Goal: Transaction & Acquisition: Purchase product/service

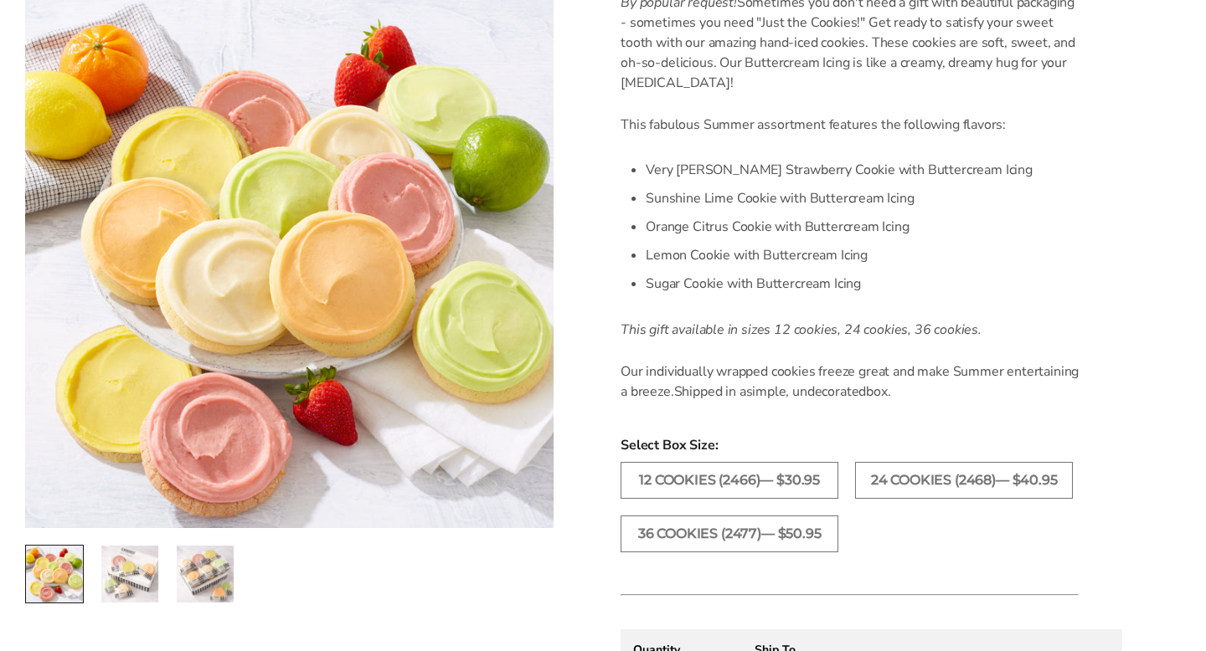
scroll to position [507, 0]
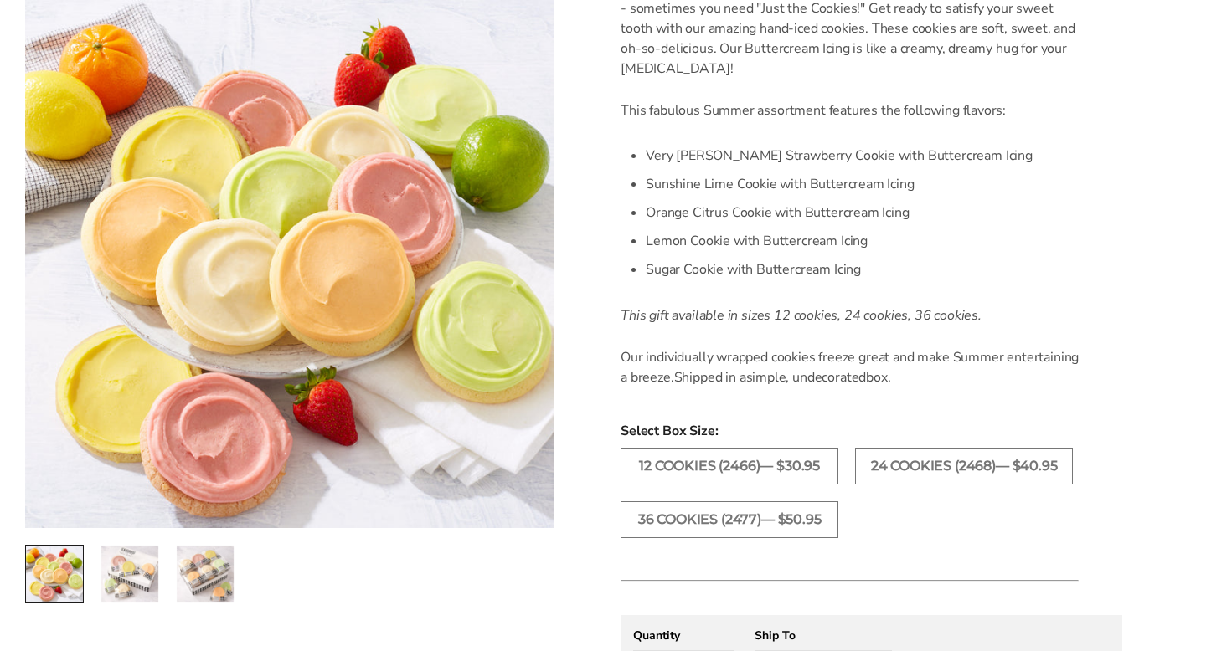
click at [131, 580] on img "2 / 3" at bounding box center [129, 574] width 57 height 57
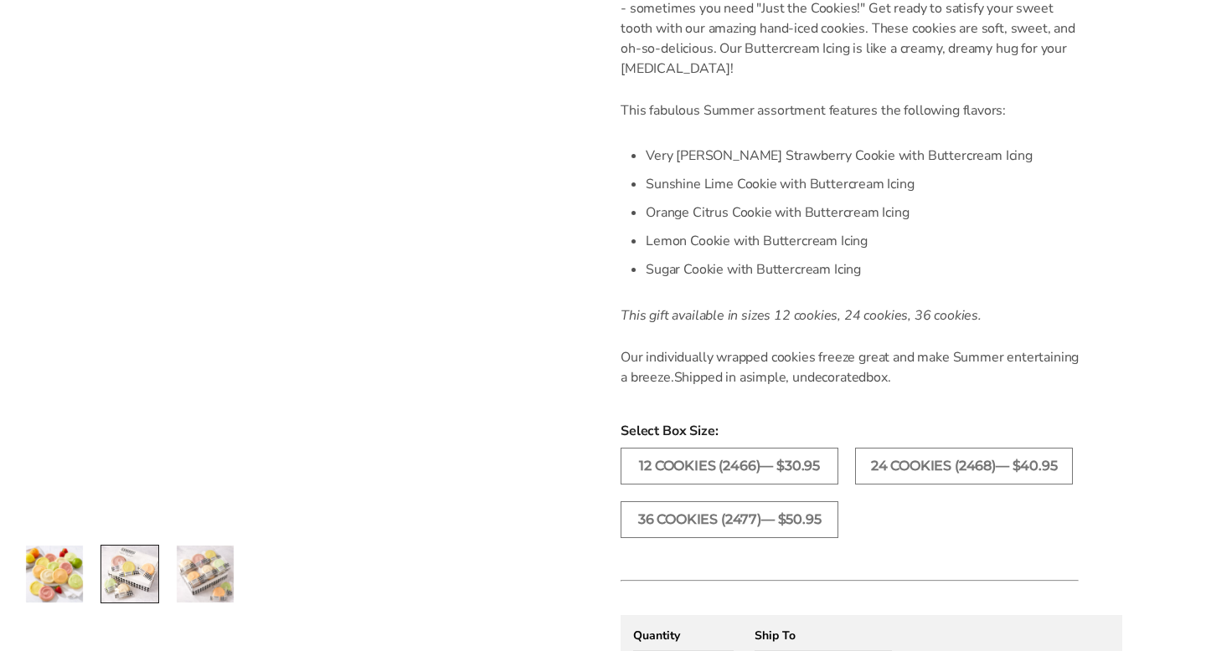
click at [198, 568] on img "3 / 3" at bounding box center [205, 574] width 57 height 57
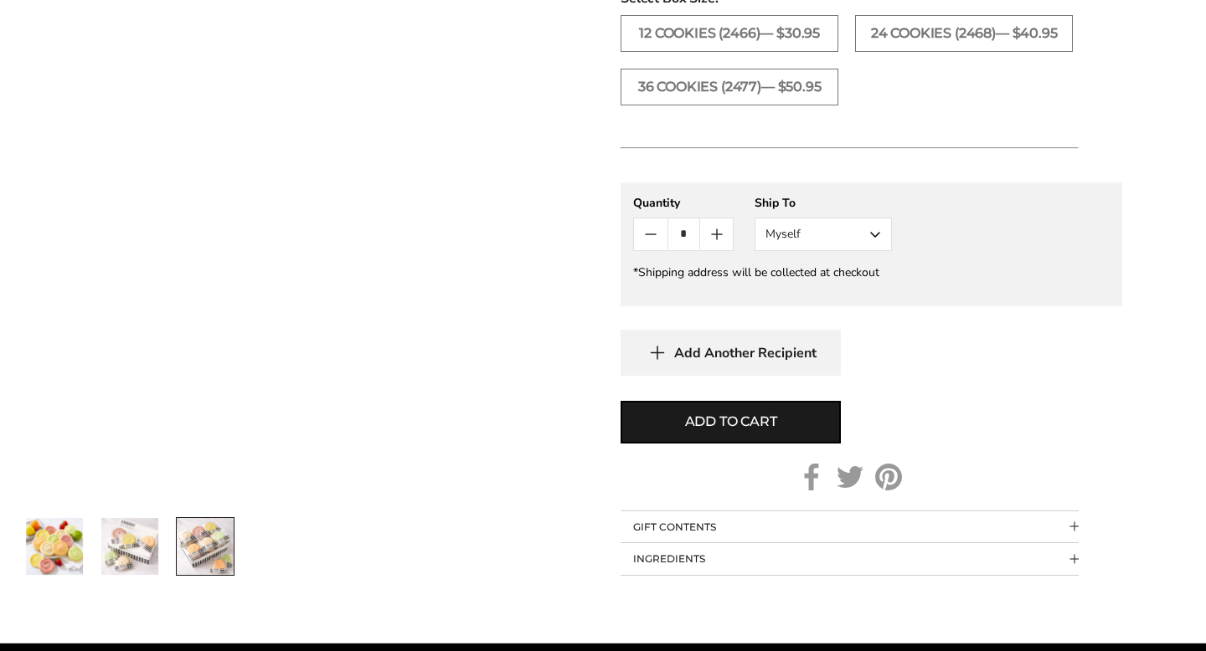
scroll to position [941, 0]
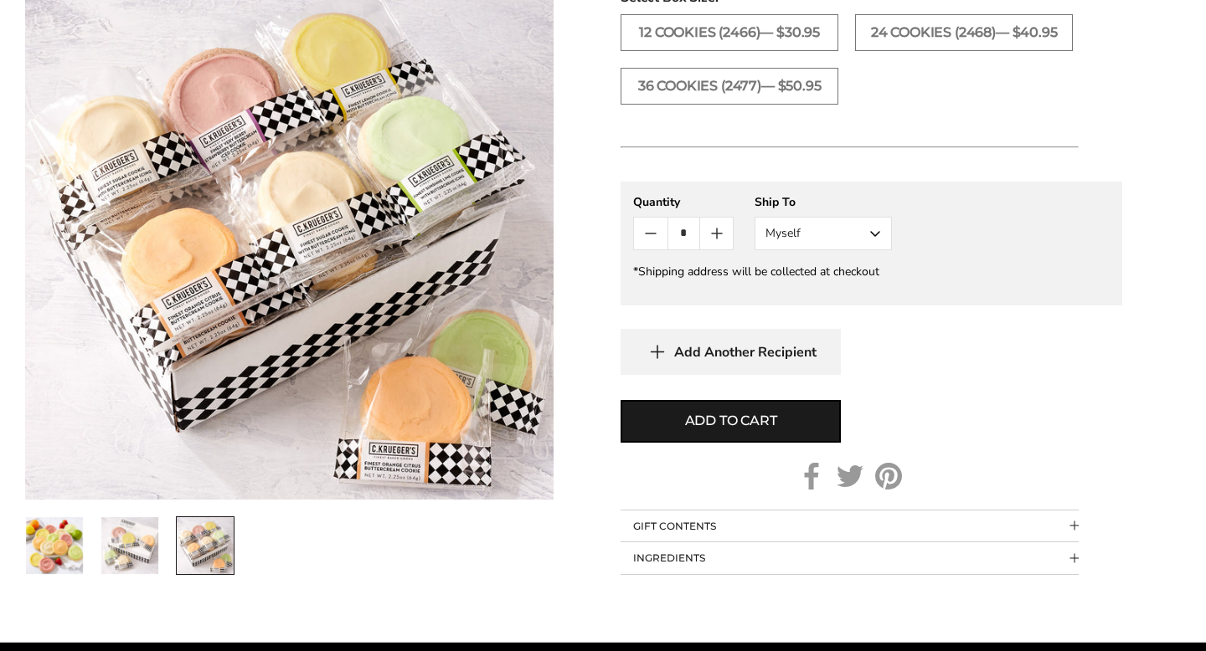
click at [771, 226] on button "Myself" at bounding box center [822, 233] width 137 height 33
click at [784, 297] on button "Other Recipient" at bounding box center [823, 295] width 136 height 30
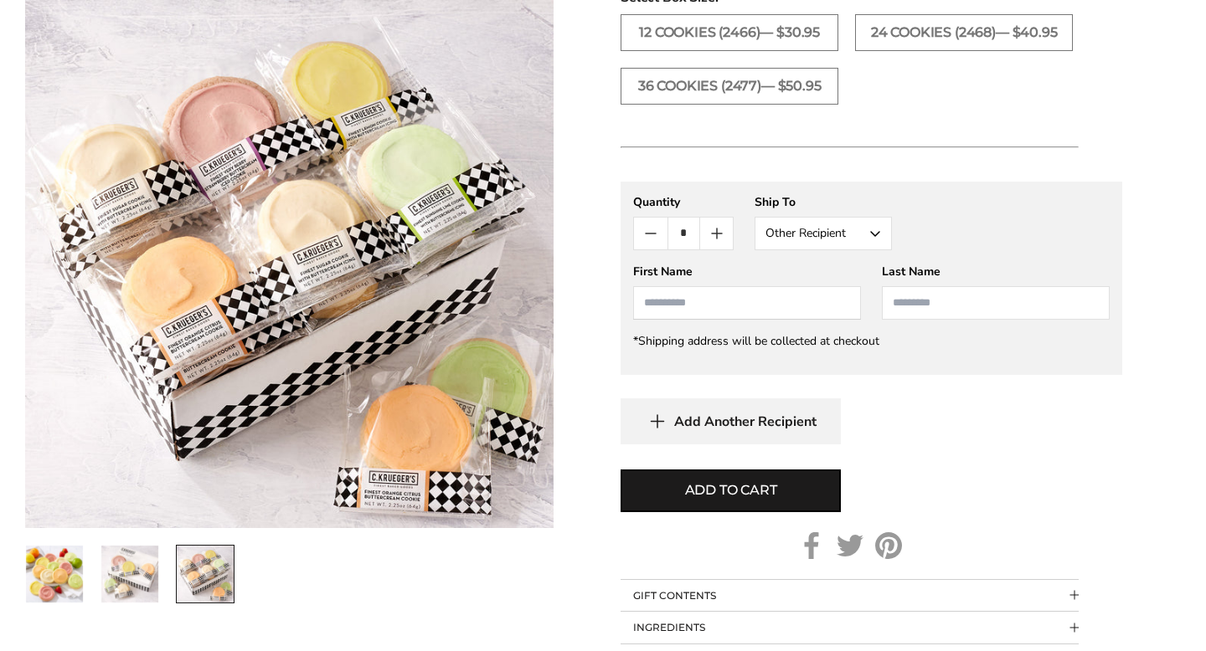
click at [781, 307] on input "First Name" at bounding box center [747, 302] width 228 height 33
type input "**********"
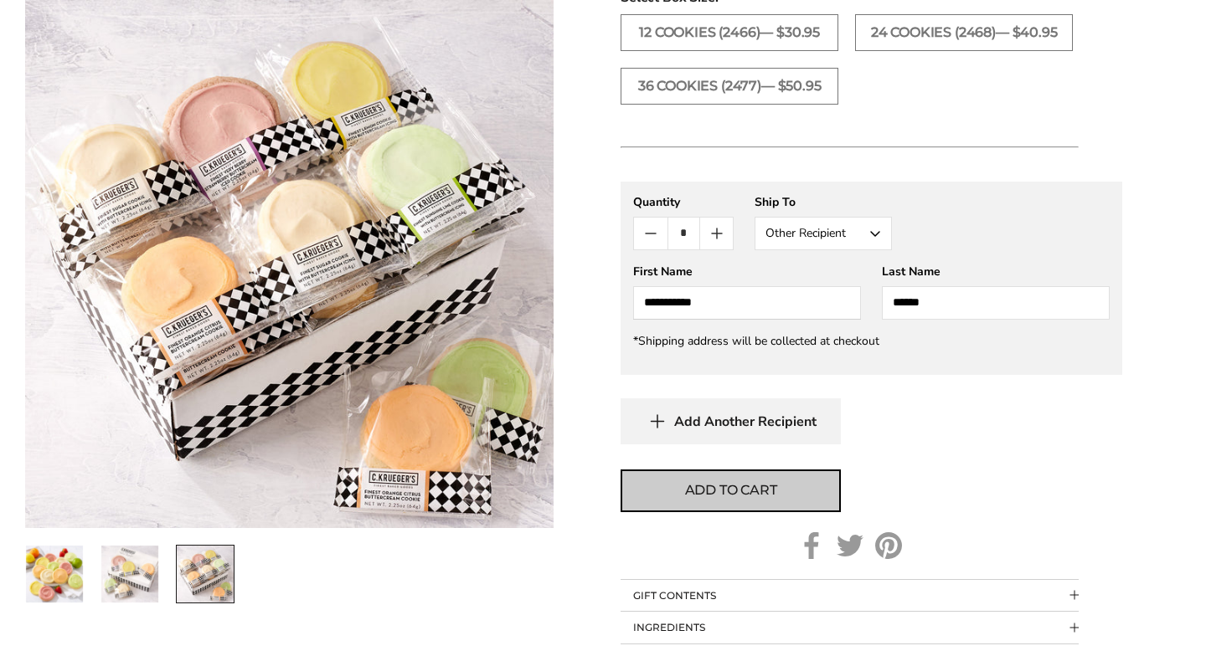
type input "******"
click at [669, 495] on button "Add to cart" at bounding box center [730, 491] width 220 height 43
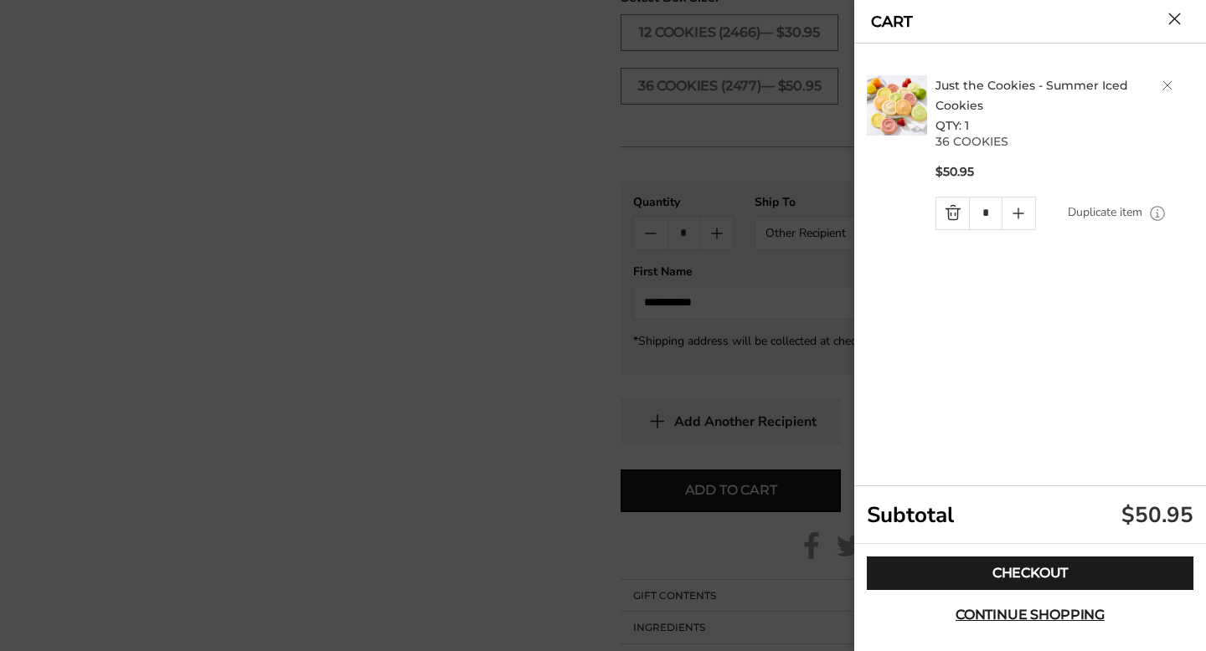
click at [1180, 23] on button "Close cart" at bounding box center [1174, 19] width 13 height 13
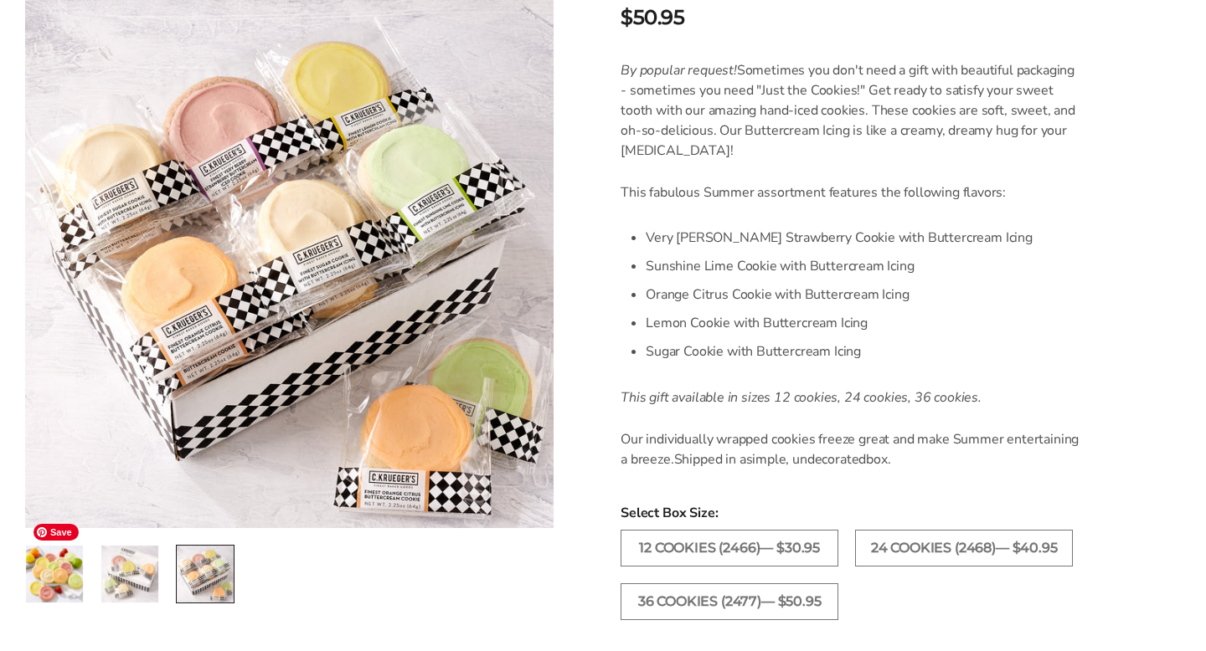
scroll to position [0, 0]
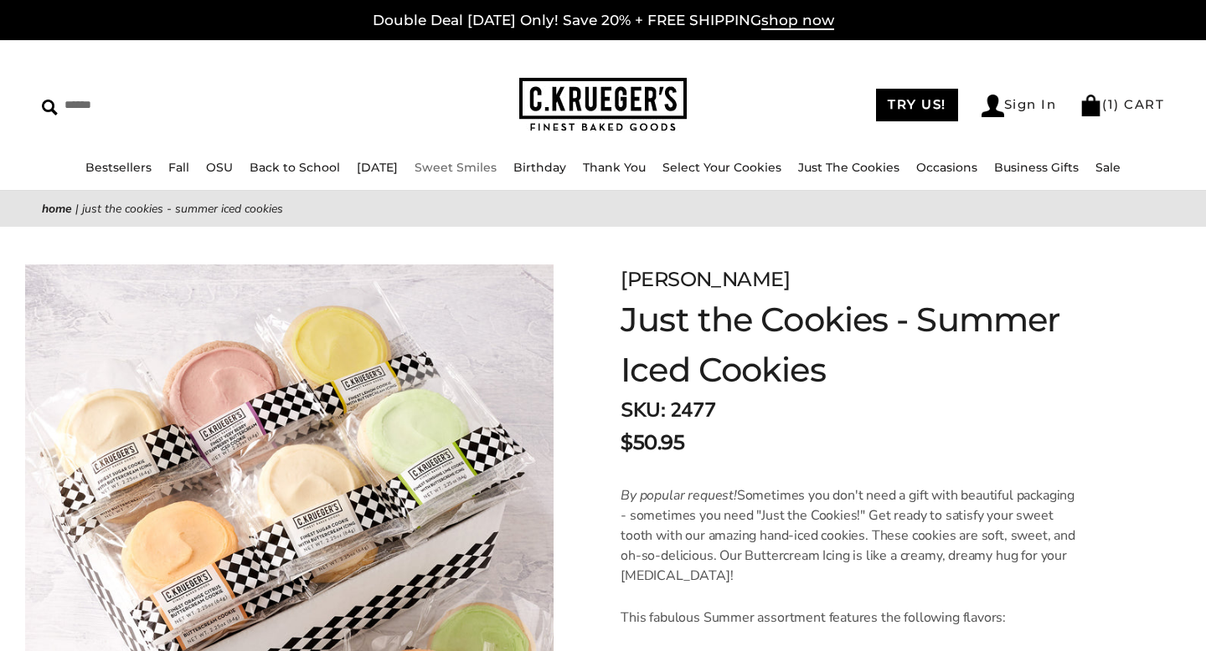
click at [464, 167] on link "Sweet Smiles" at bounding box center [455, 167] width 82 height 15
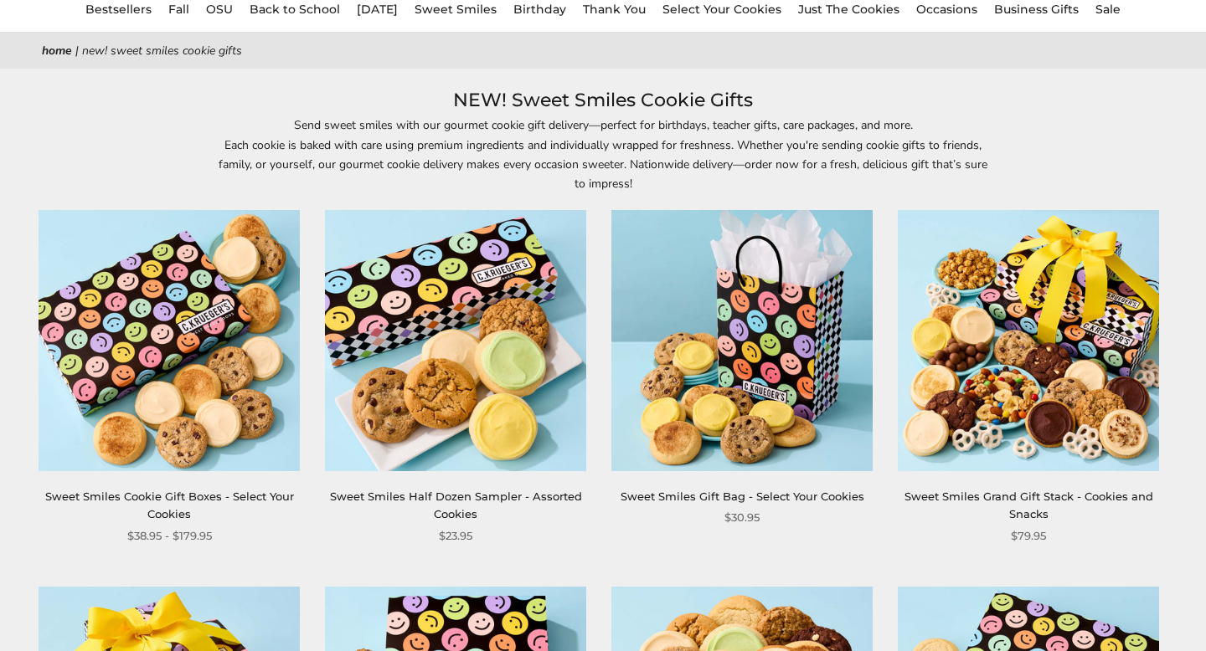
scroll to position [64, 0]
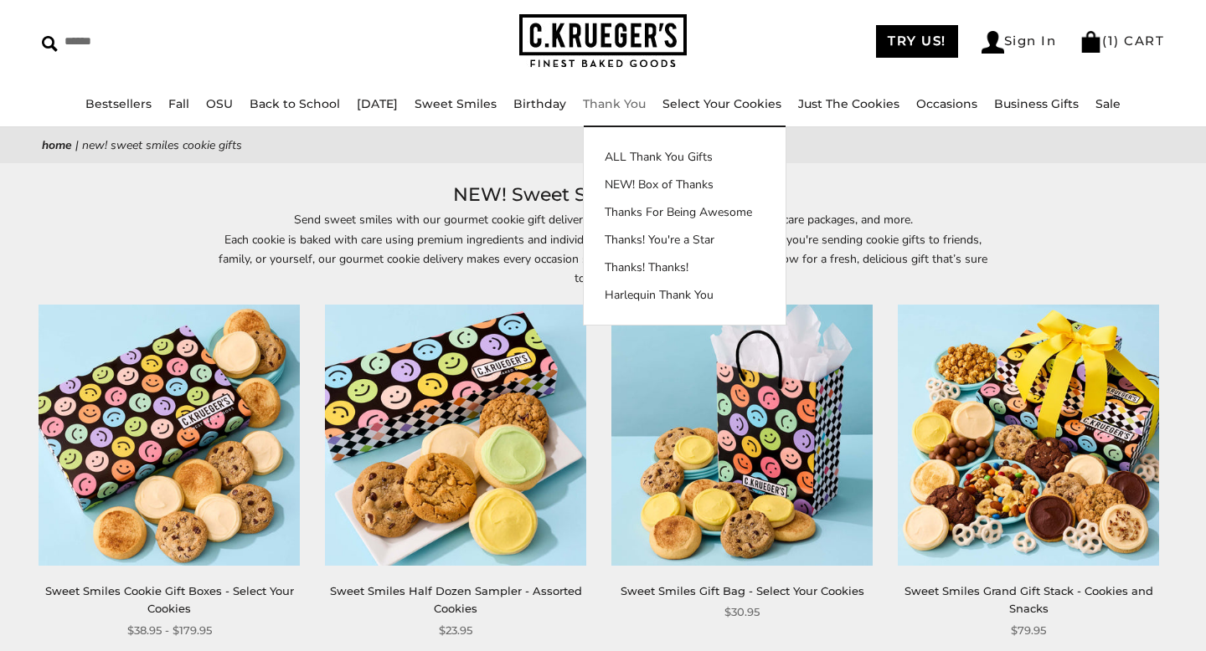
click at [608, 104] on link "Thank You" at bounding box center [614, 103] width 63 height 15
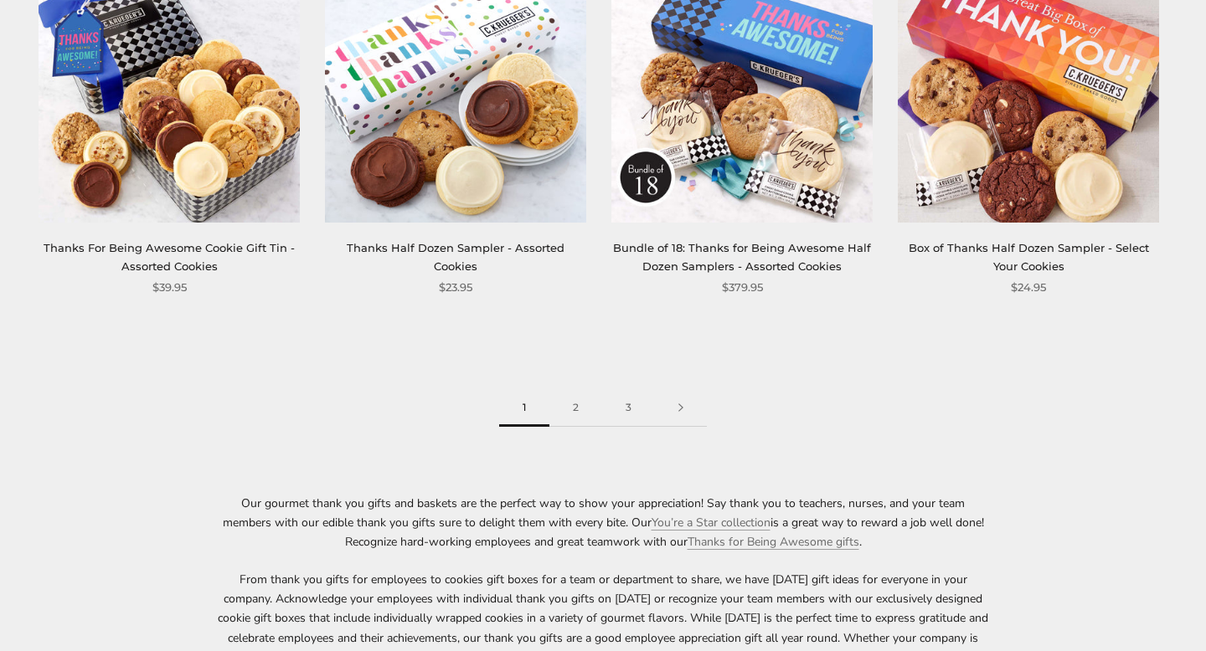
scroll to position [2269, 0]
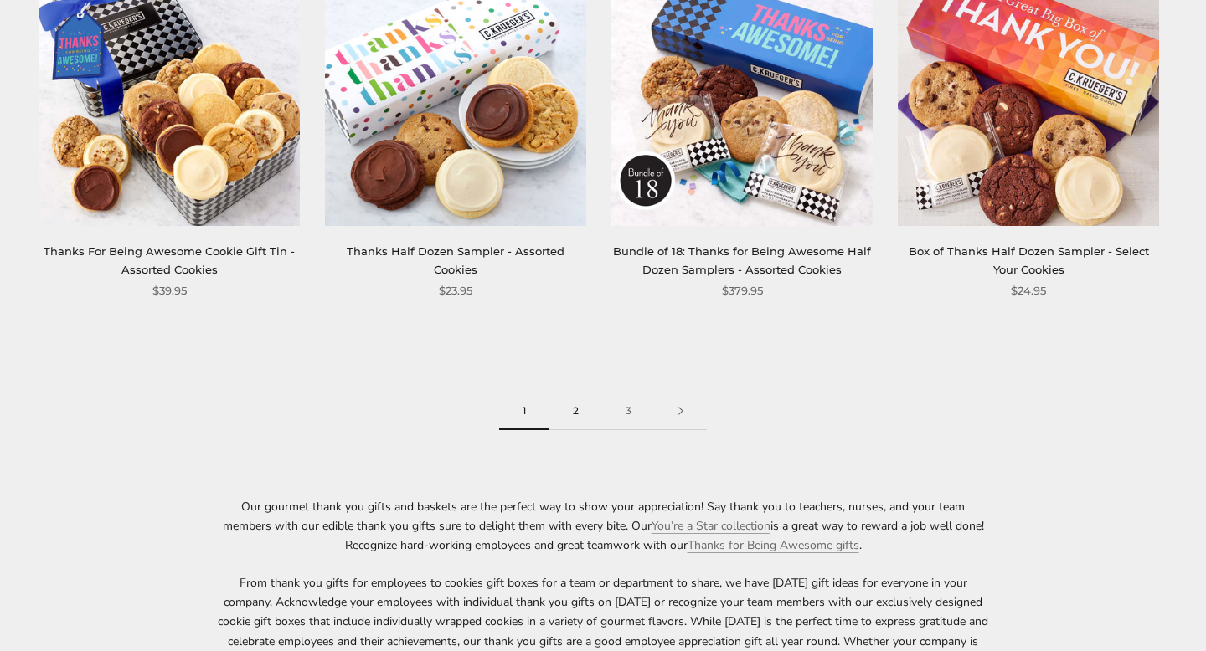
click at [573, 414] on link "2" at bounding box center [575, 412] width 53 height 38
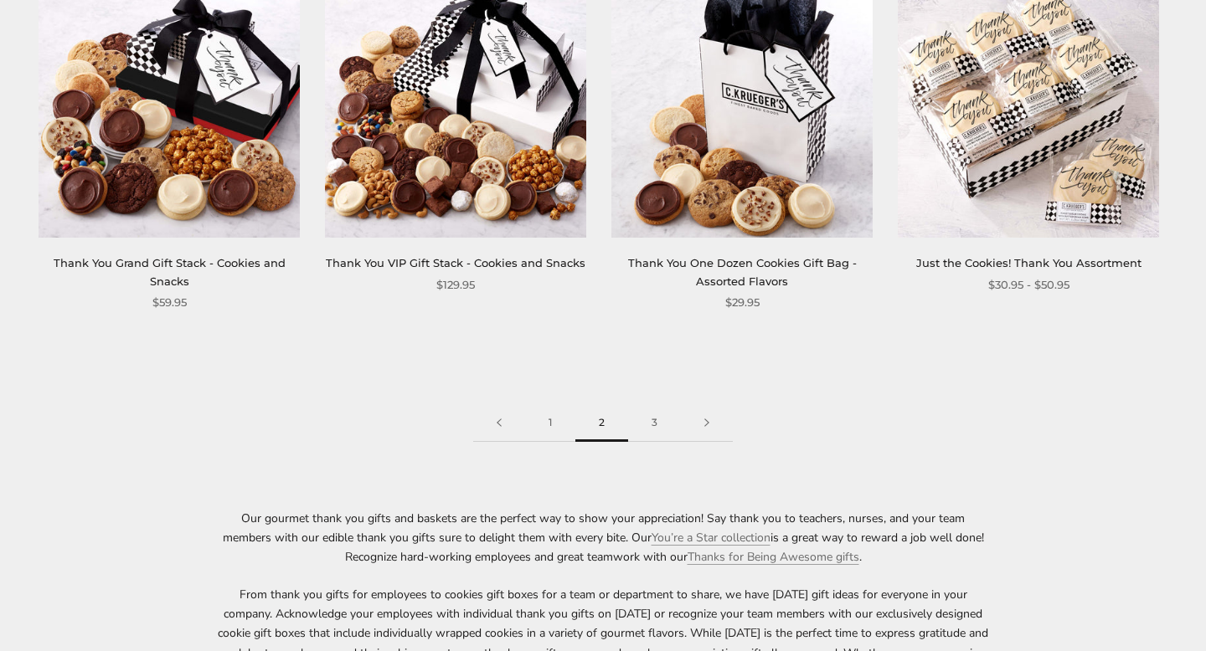
scroll to position [2274, 0]
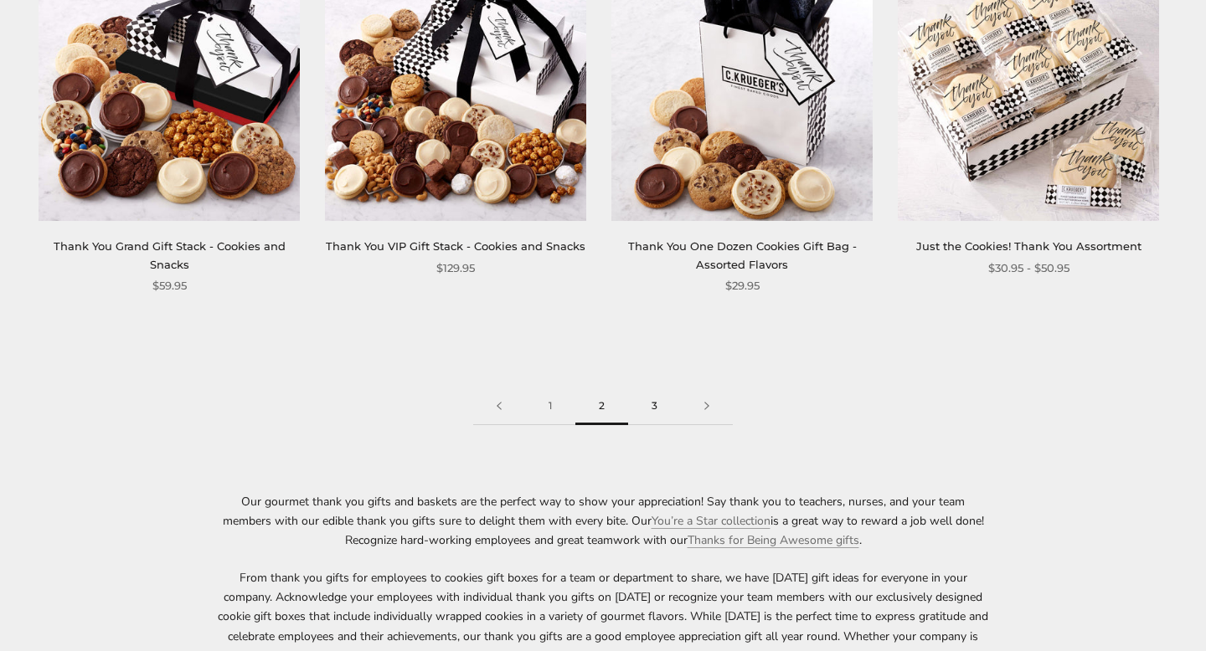
click at [649, 414] on link "3" at bounding box center [654, 407] width 53 height 38
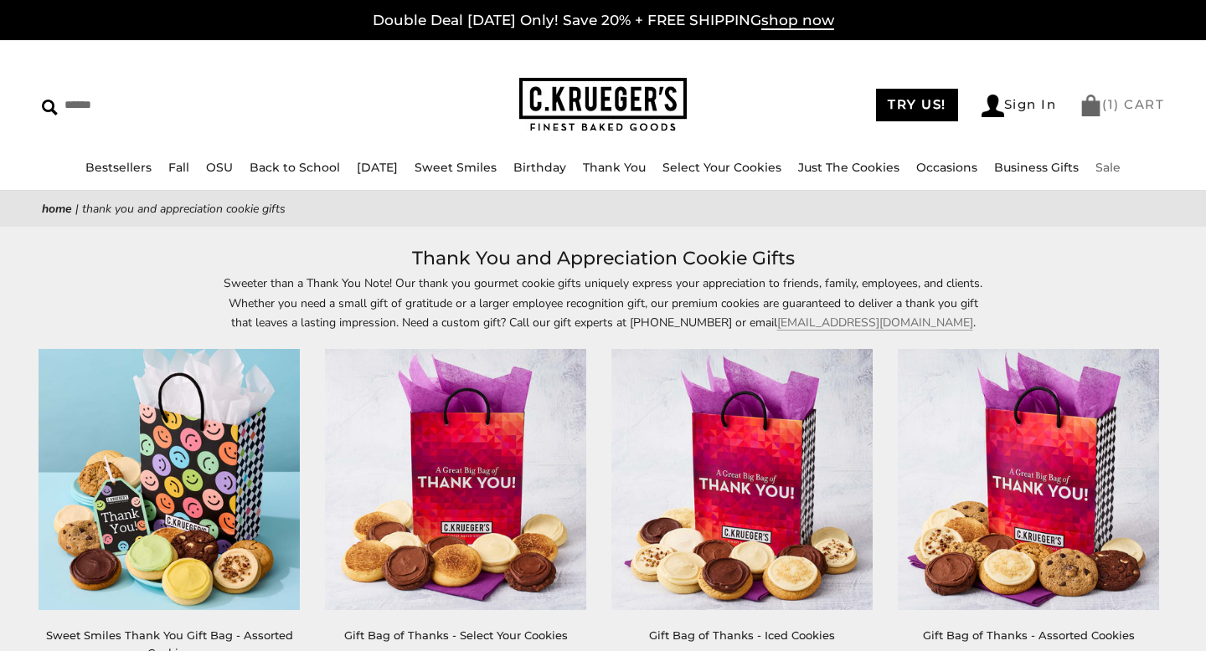
click at [1126, 108] on link "( 1 ) CART" at bounding box center [1121, 104] width 85 height 16
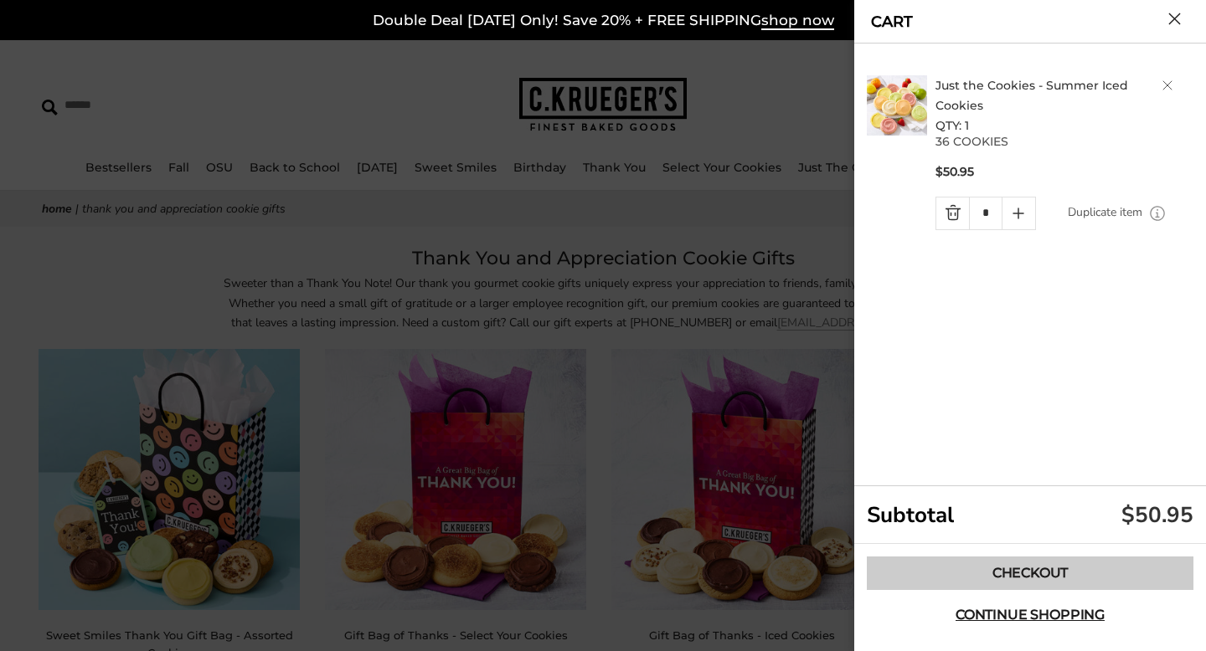
click at [1015, 589] on link "Checkout" at bounding box center [1030, 573] width 327 height 33
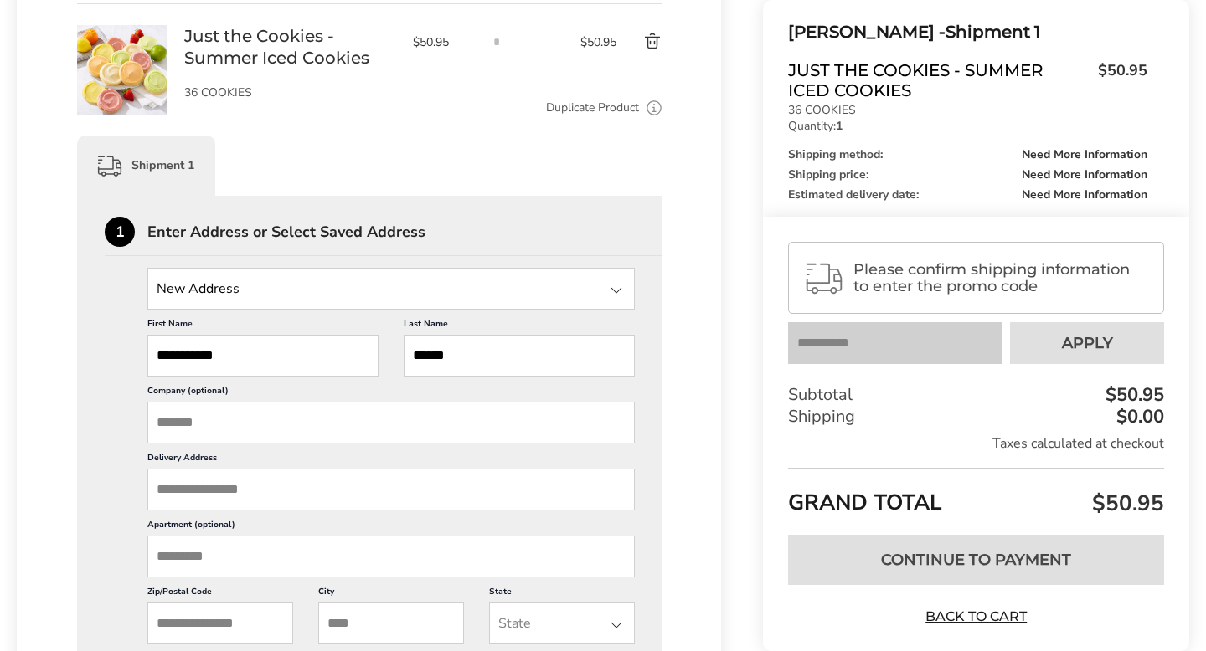
scroll to position [295, 0]
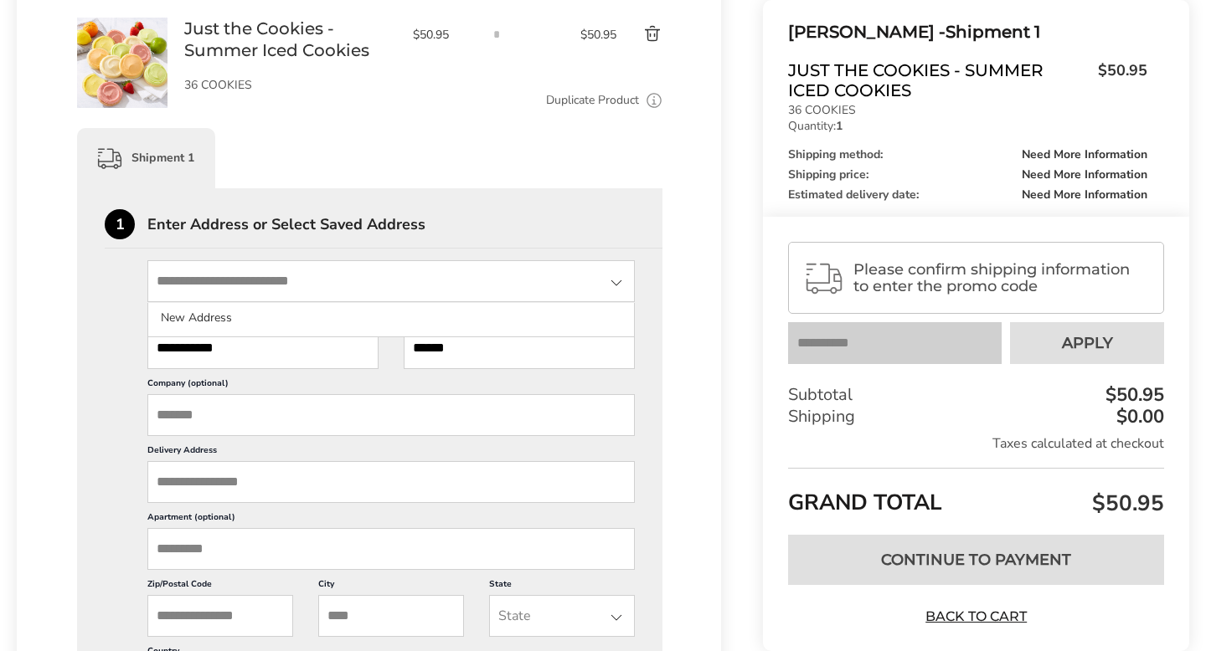
click at [388, 285] on input "State" at bounding box center [390, 281] width 487 height 42
click at [210, 414] on input "Company (optional)" at bounding box center [390, 415] width 487 height 42
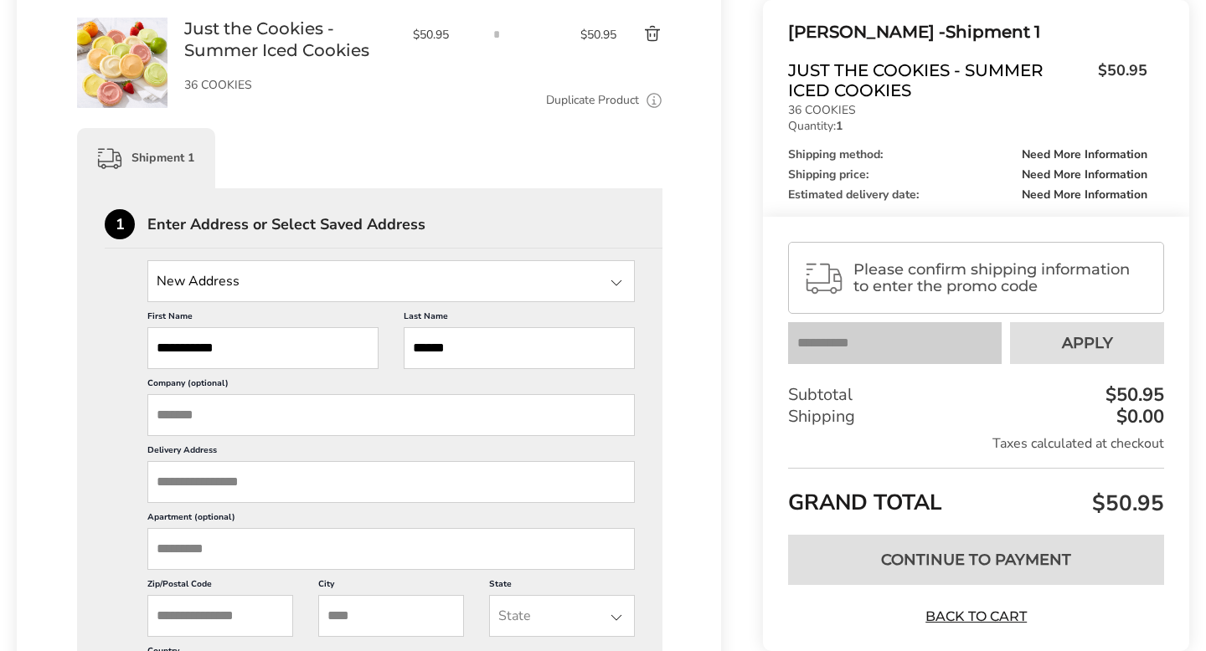
click at [177, 489] on input "Delivery Address" at bounding box center [390, 482] width 487 height 42
paste input "**********"
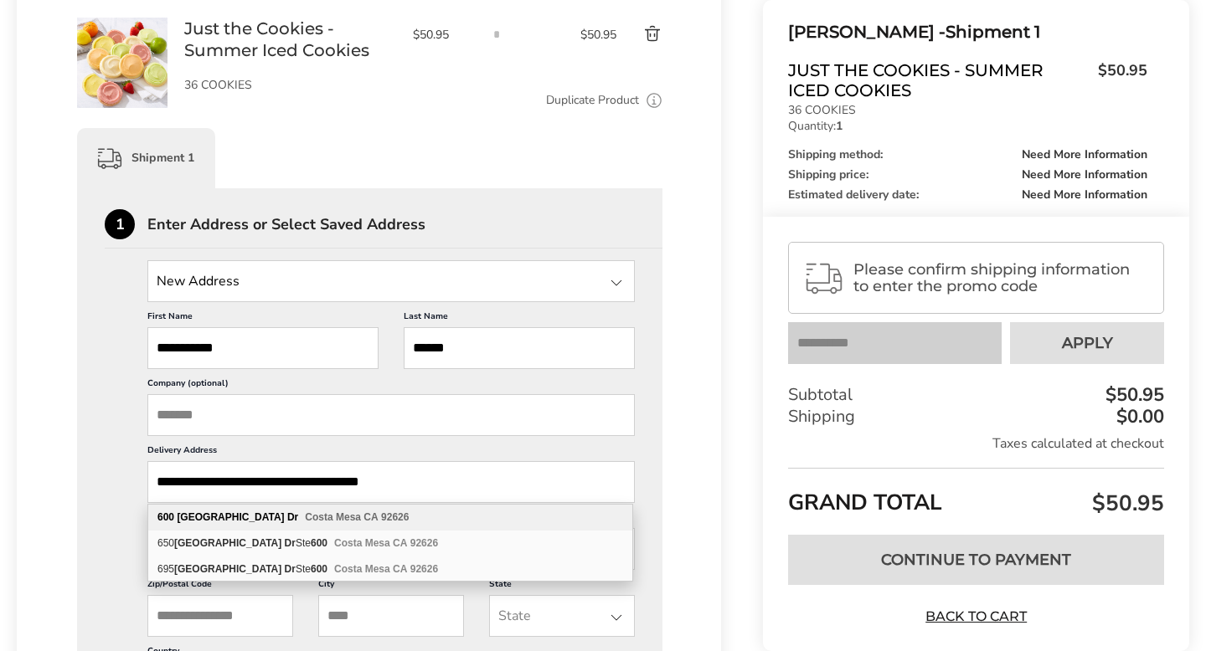
click at [324, 525] on div "[STREET_ADDRESS]" at bounding box center [390, 518] width 484 height 26
type input "**********"
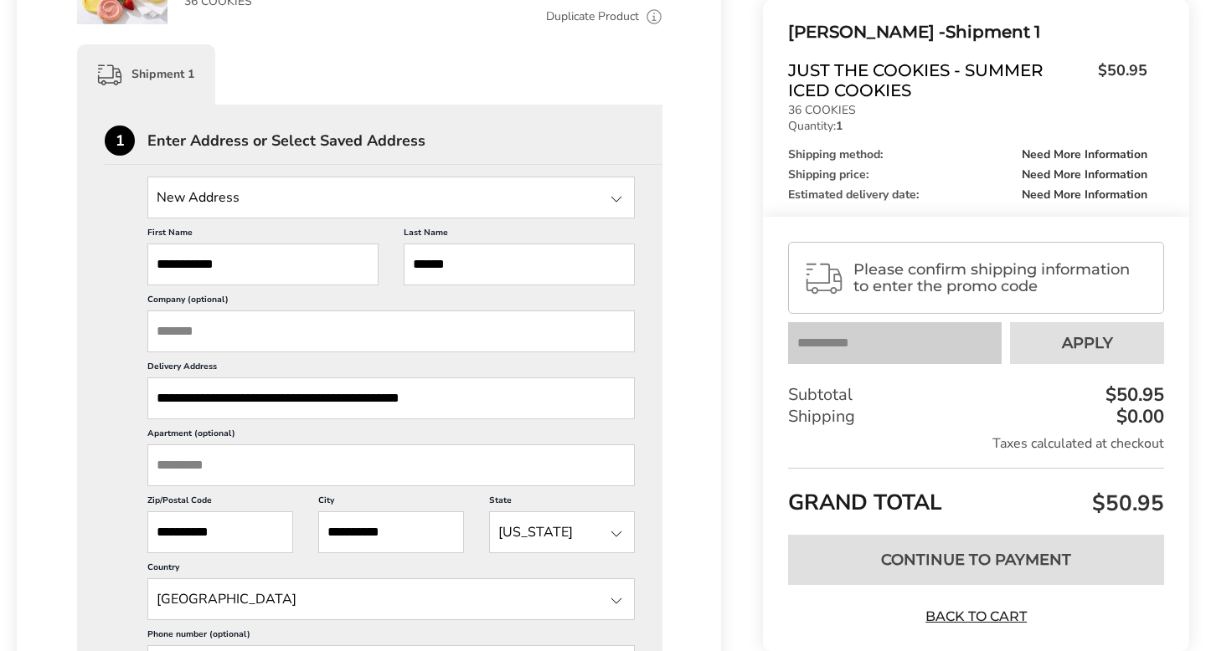
scroll to position [379, 0]
click at [333, 398] on input "**********" at bounding box center [390, 398] width 487 height 42
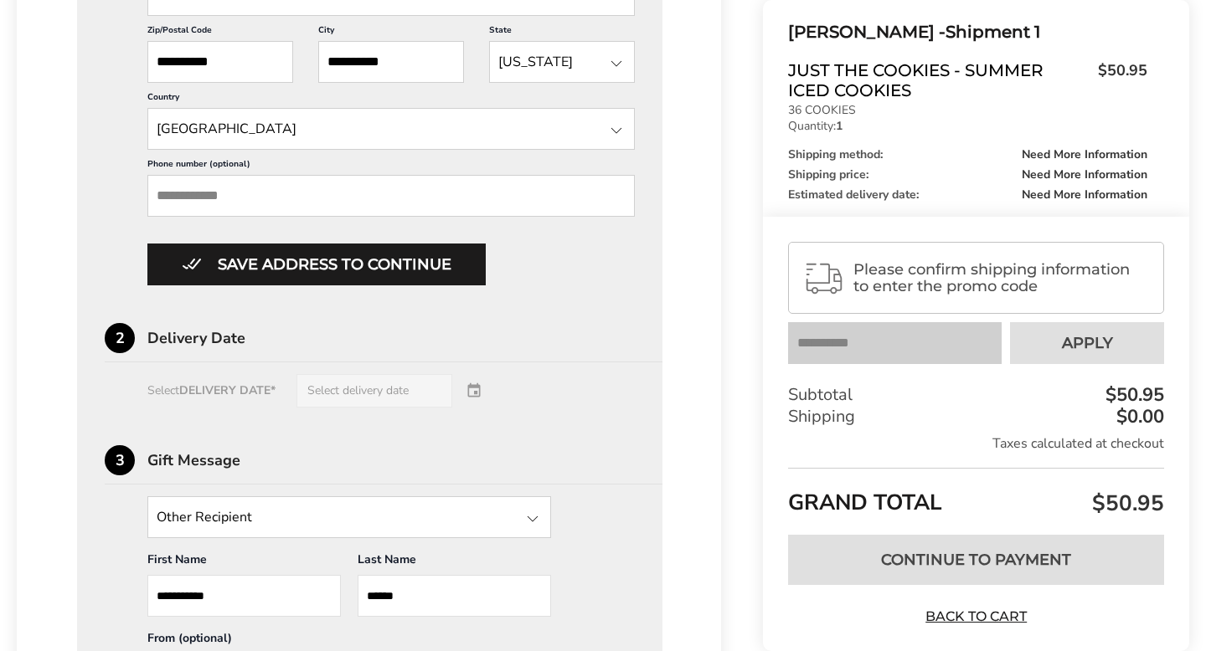
scroll to position [851, 0]
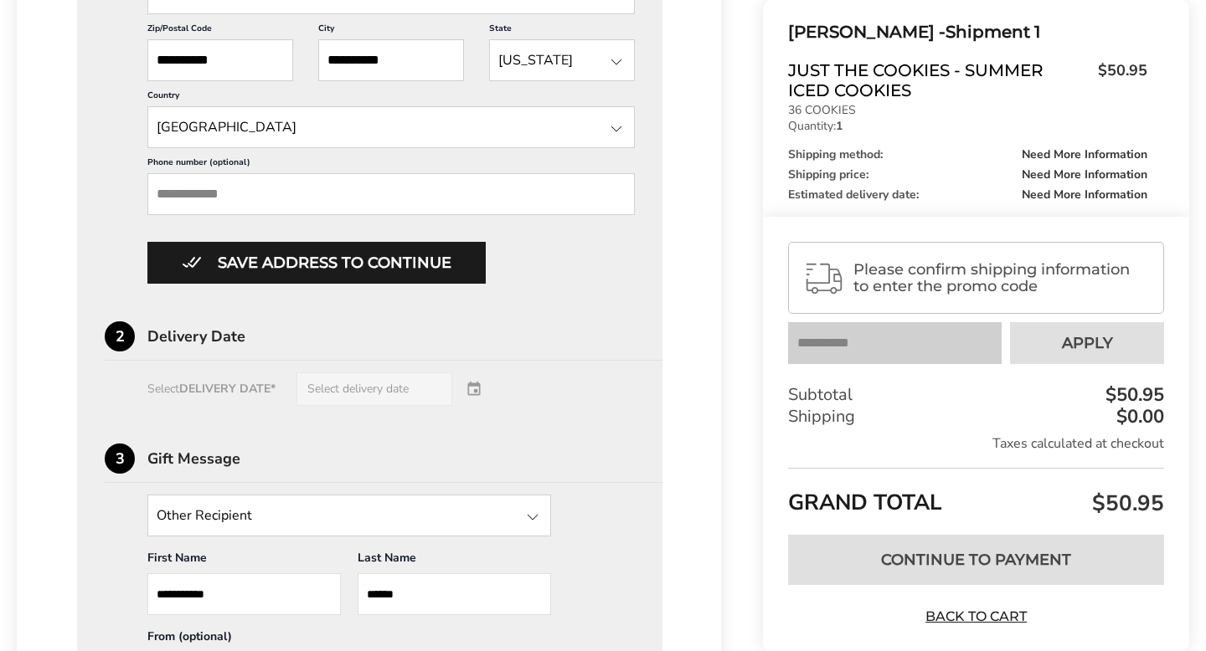
click at [342, 397] on div "Select DELIVERY DATE* Select delivery date" at bounding box center [370, 389] width 530 height 33
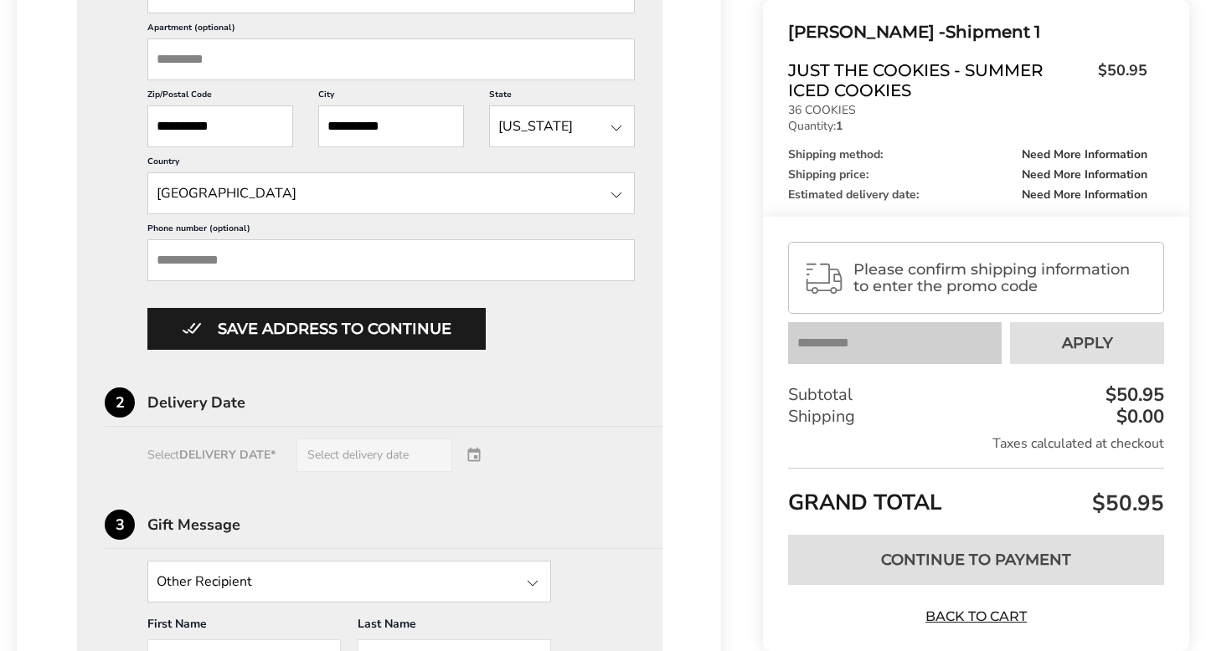
scroll to position [779, 0]
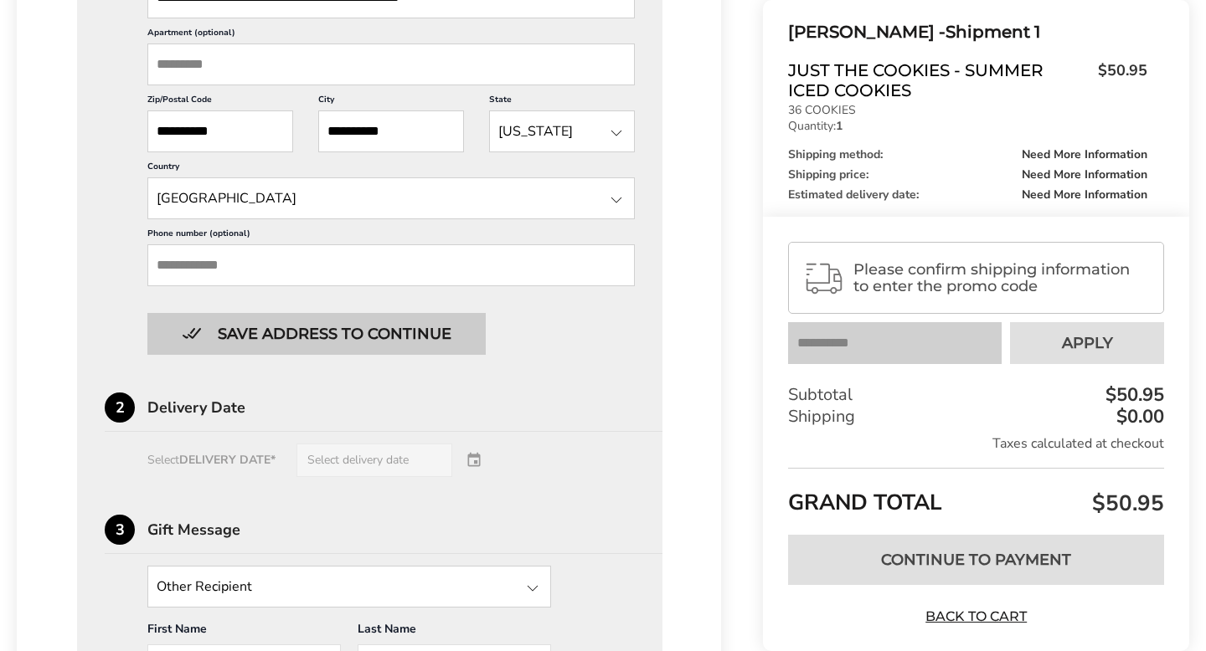
click at [279, 333] on button "Save address to continue" at bounding box center [316, 334] width 338 height 42
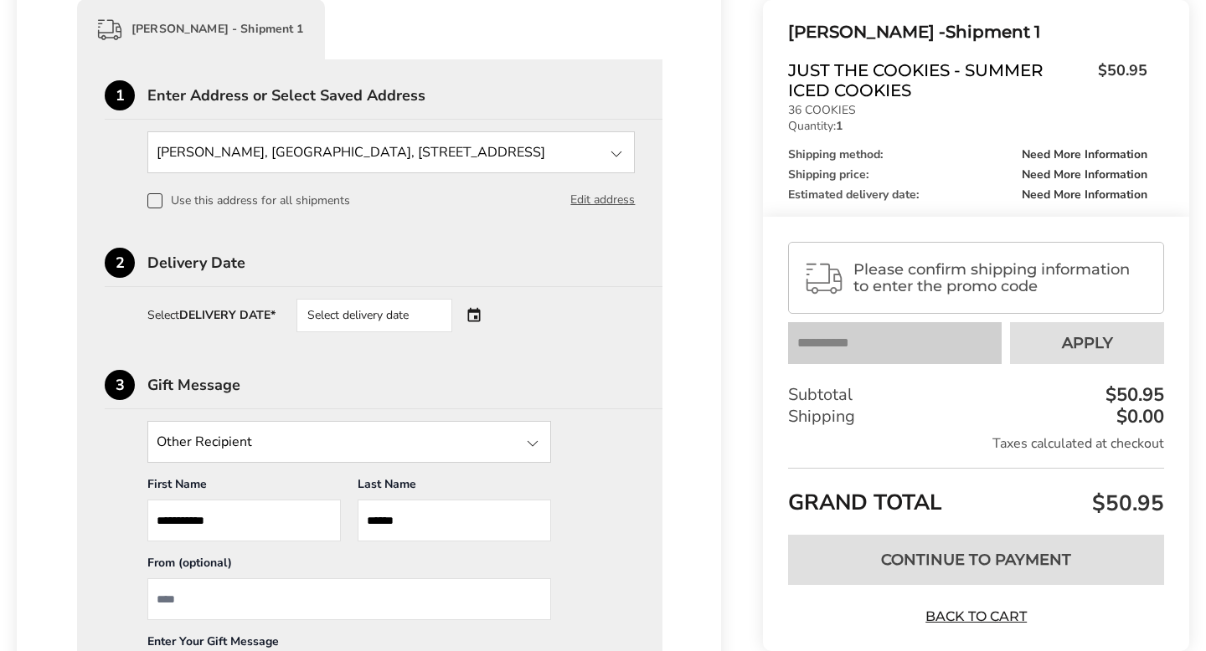
scroll to position [342, 0]
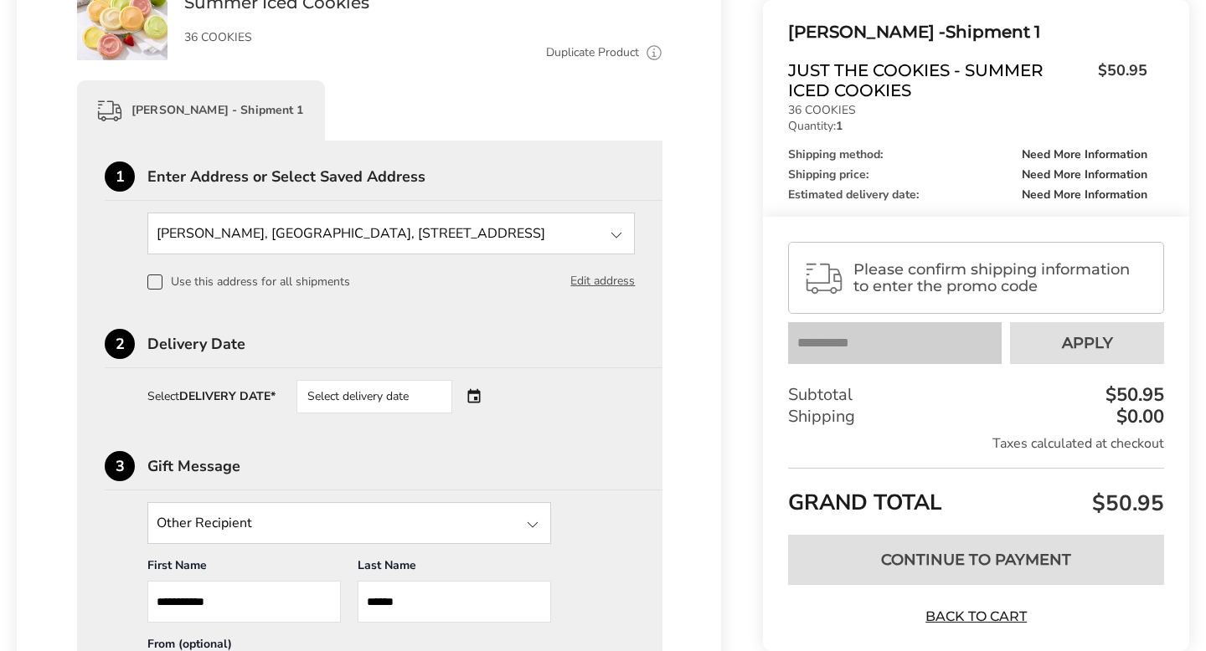
click at [452, 395] on div "Select delivery date" at bounding box center [374, 396] width 156 height 33
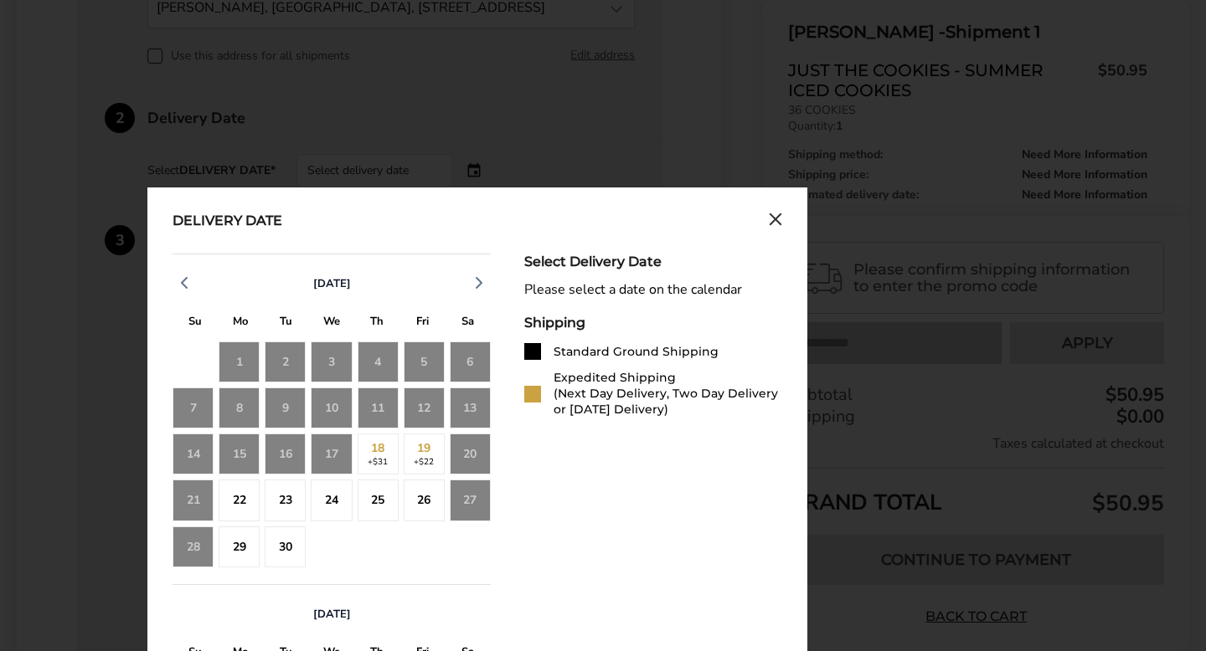
scroll to position [570, 0]
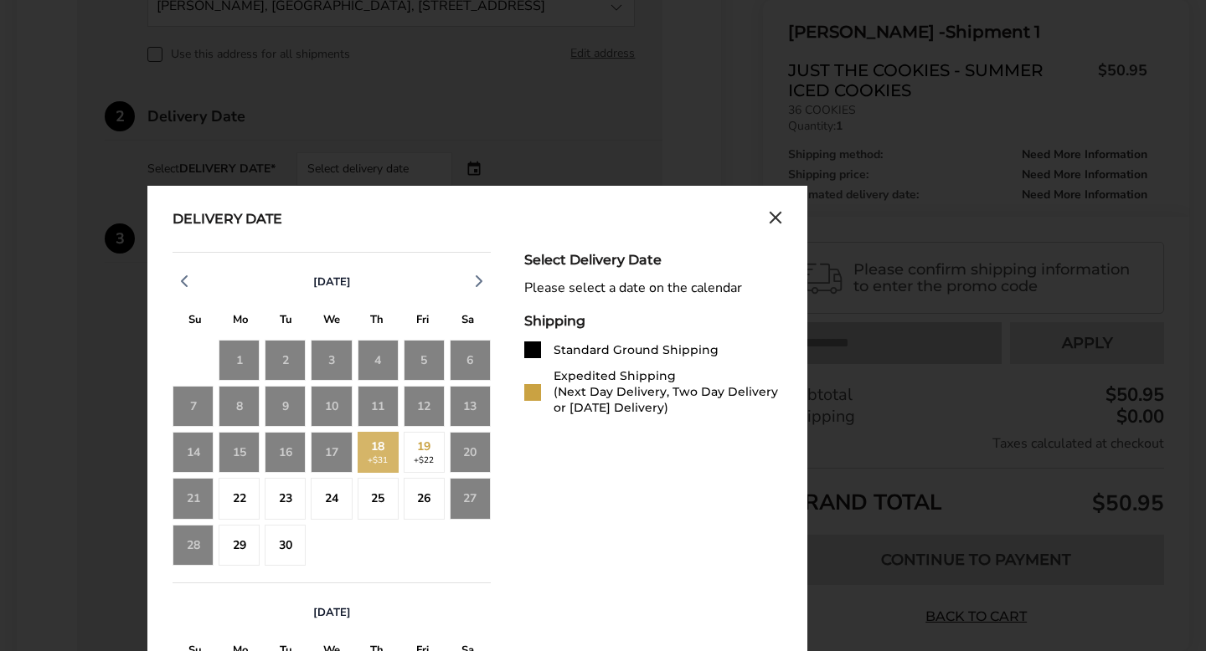
click at [387, 442] on div "18 +$31" at bounding box center [377, 452] width 41 height 41
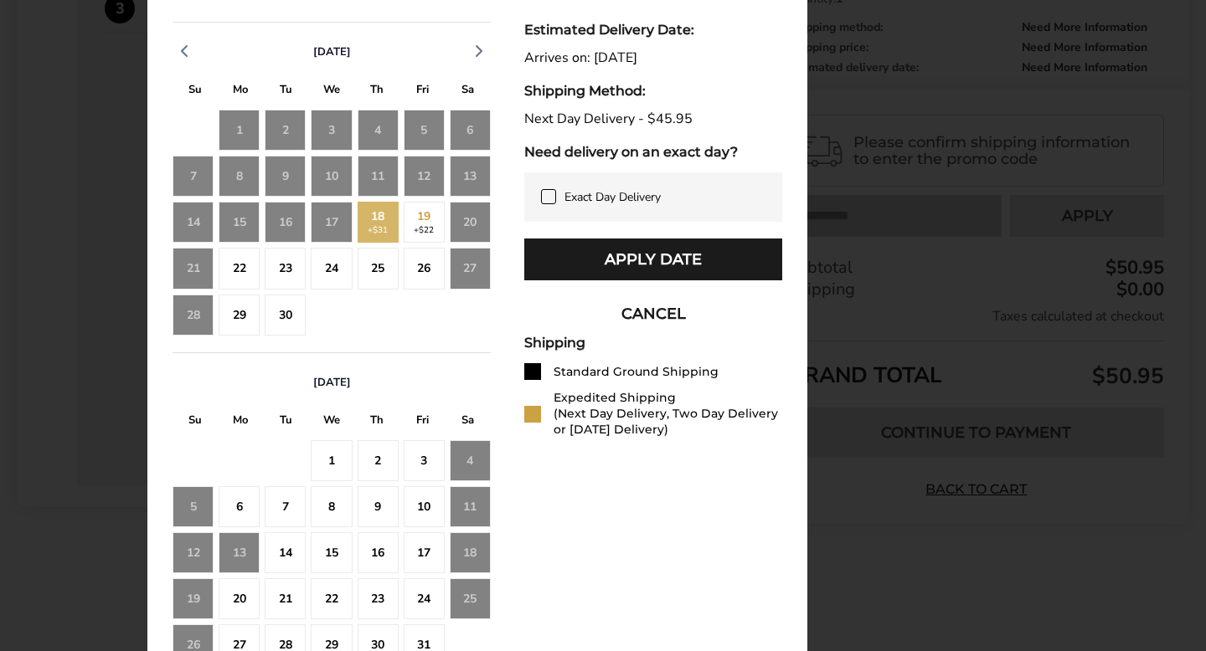
scroll to position [812, 0]
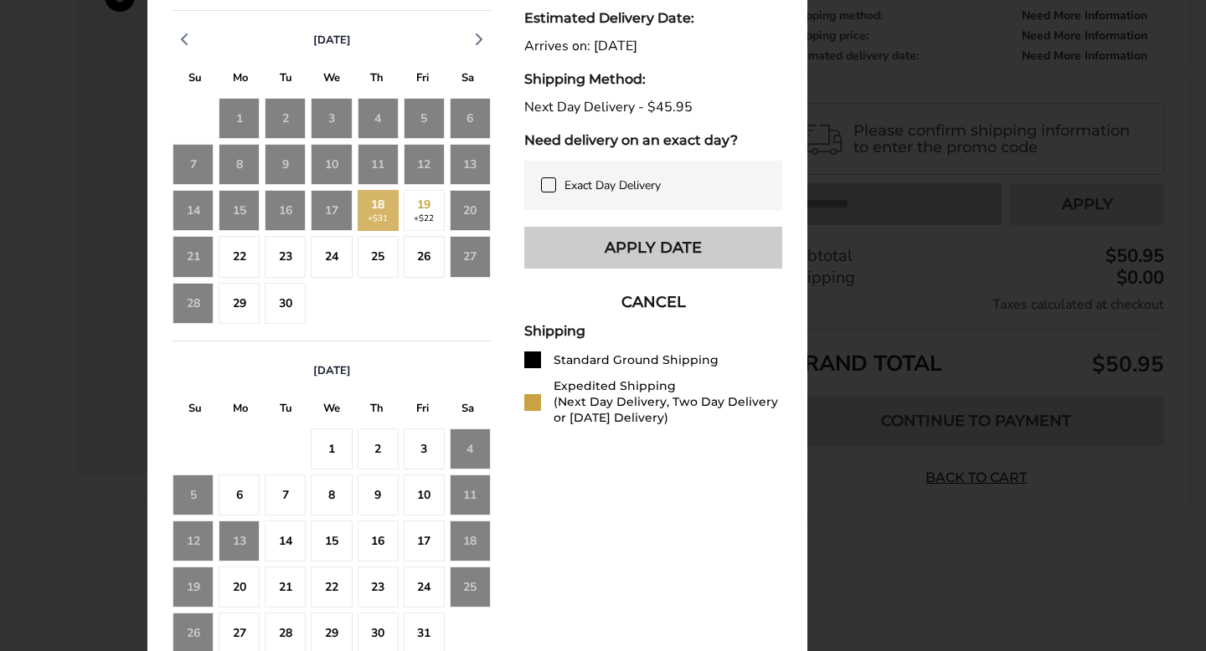
click at [612, 238] on button "Apply Date" at bounding box center [653, 248] width 258 height 42
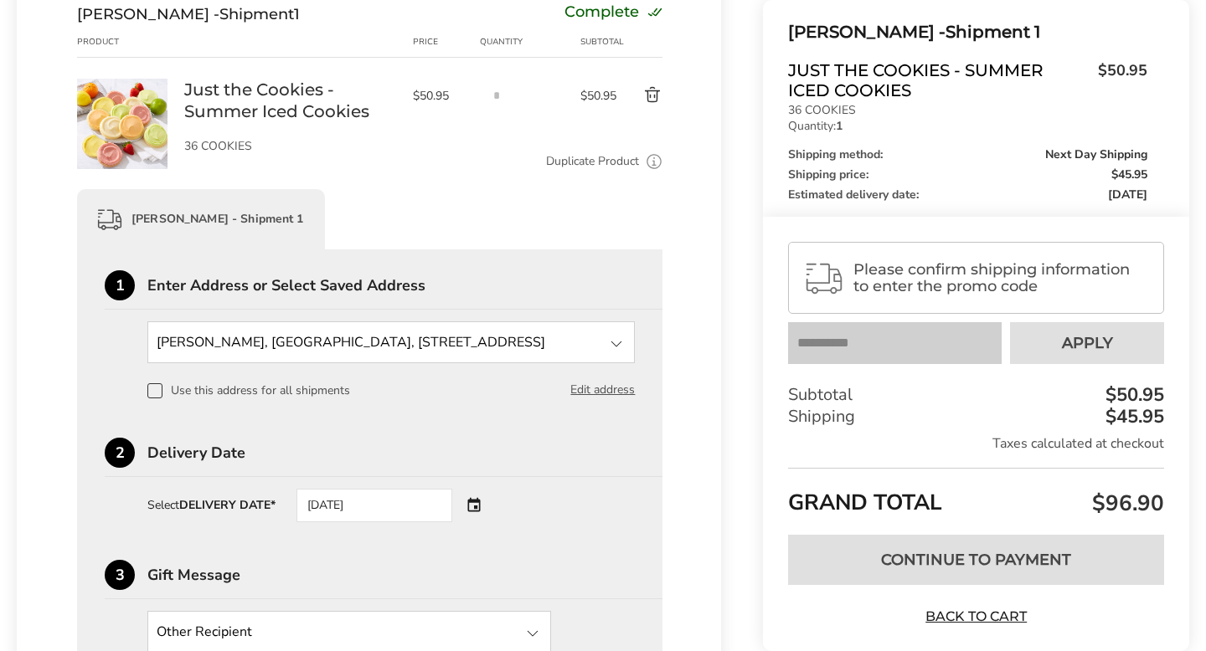
scroll to position [235, 0]
click at [604, 394] on button "Edit address" at bounding box center [602, 388] width 64 height 18
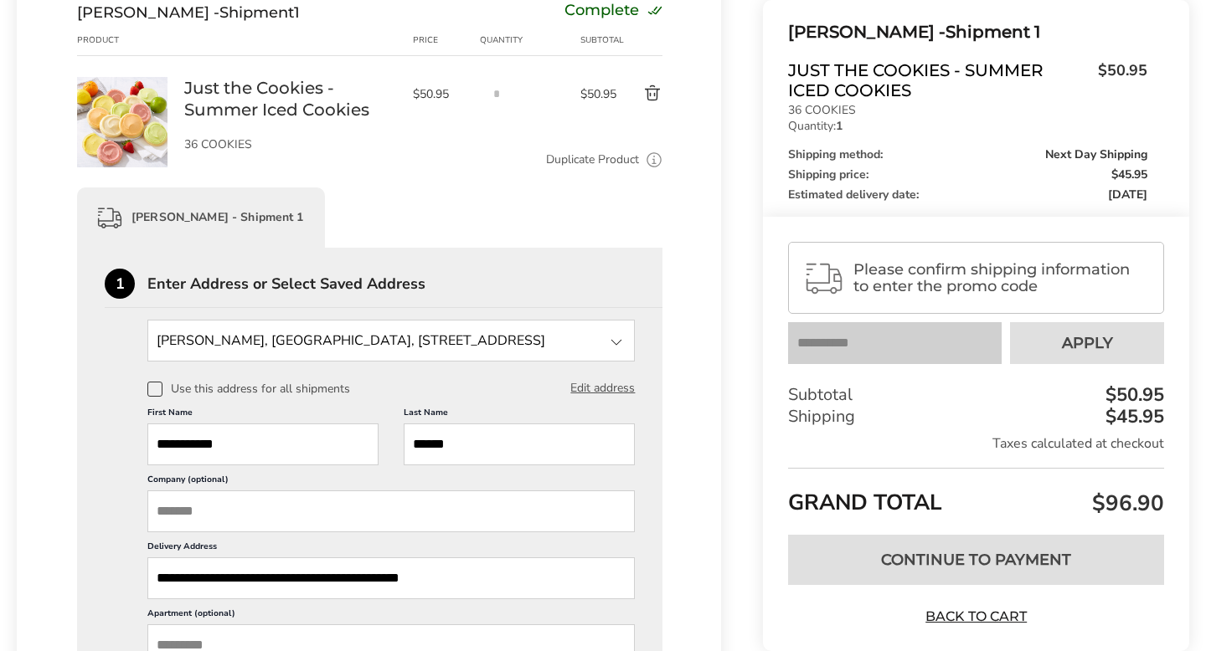
click at [336, 512] on input "Company (optional)" at bounding box center [390, 512] width 487 height 42
click at [203, 512] on input "**********" at bounding box center [390, 512] width 487 height 42
click at [156, 512] on input "**********" at bounding box center [390, 512] width 487 height 42
click at [355, 509] on input "**********" at bounding box center [390, 512] width 487 height 42
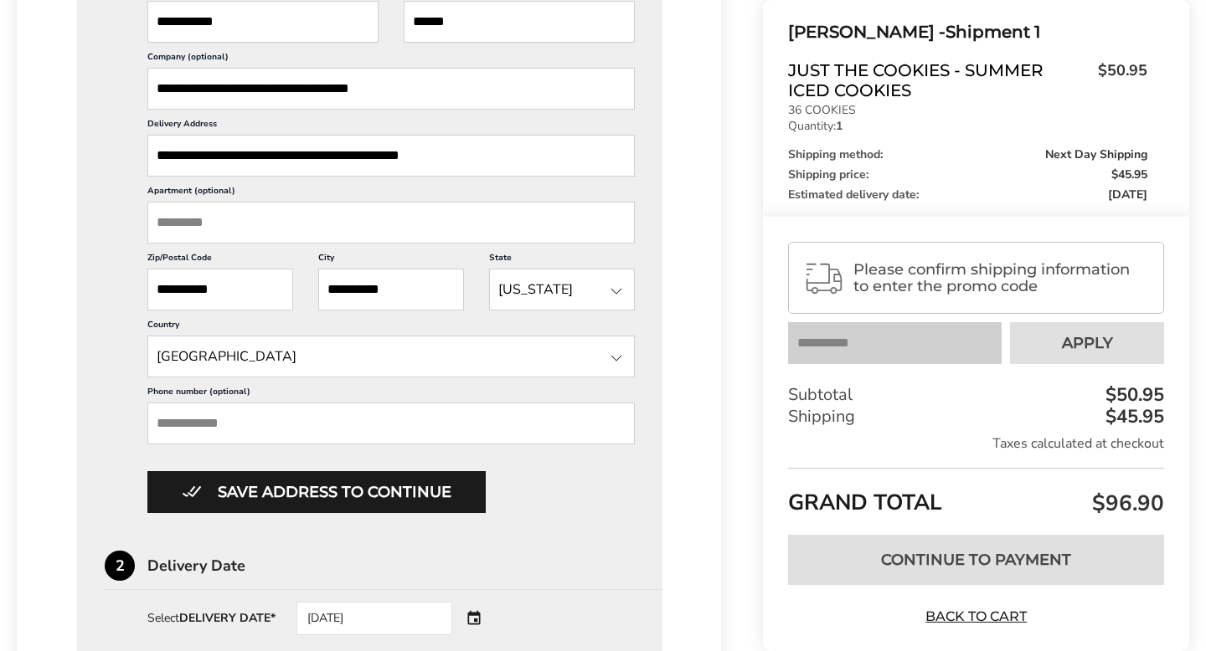
scroll to position [659, 0]
type input "**********"
click at [217, 430] on input "Phone number (optional)" at bounding box center [390, 423] width 487 height 42
type input "**********"
click at [527, 528] on div "**********" at bounding box center [370, 458] width 530 height 1227
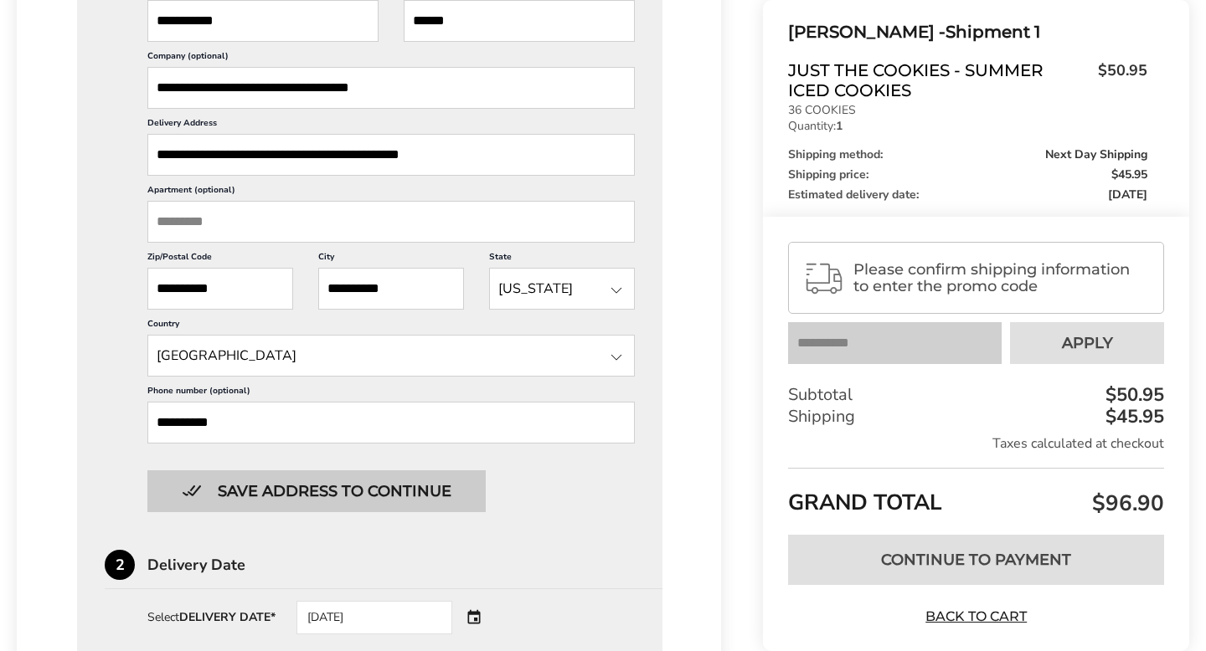
click at [342, 505] on button "Save address to continue" at bounding box center [316, 492] width 338 height 42
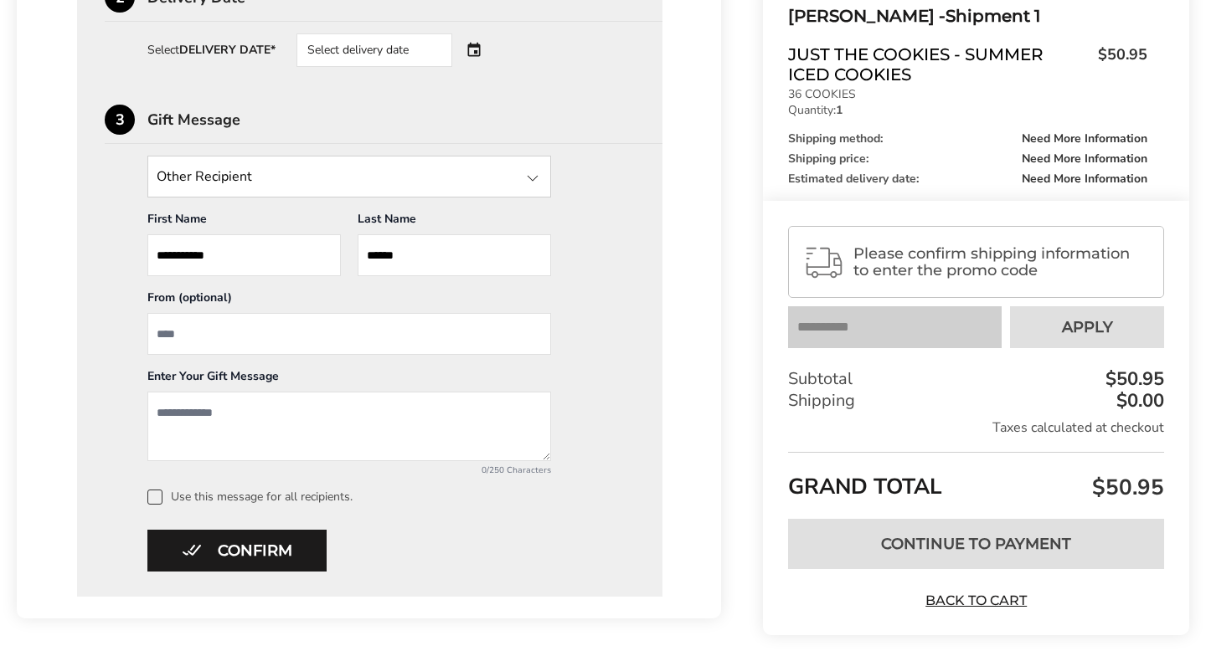
scroll to position [695, 0]
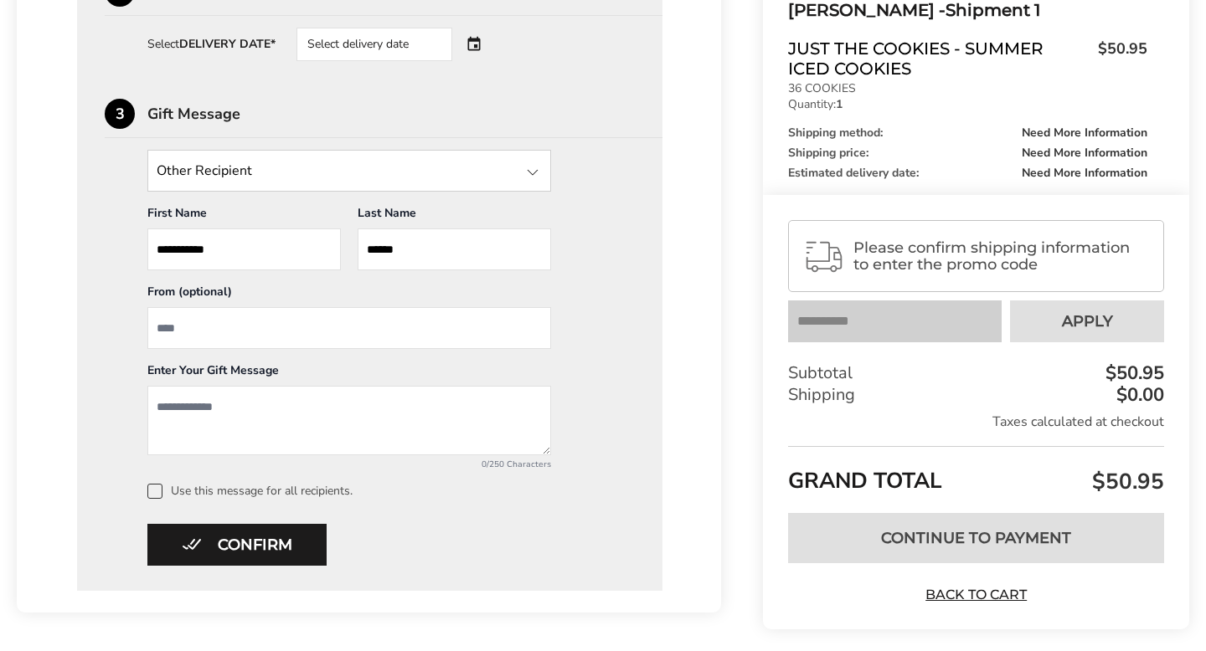
click at [332, 422] on textarea "Add a message" at bounding box center [349, 420] width 404 height 69
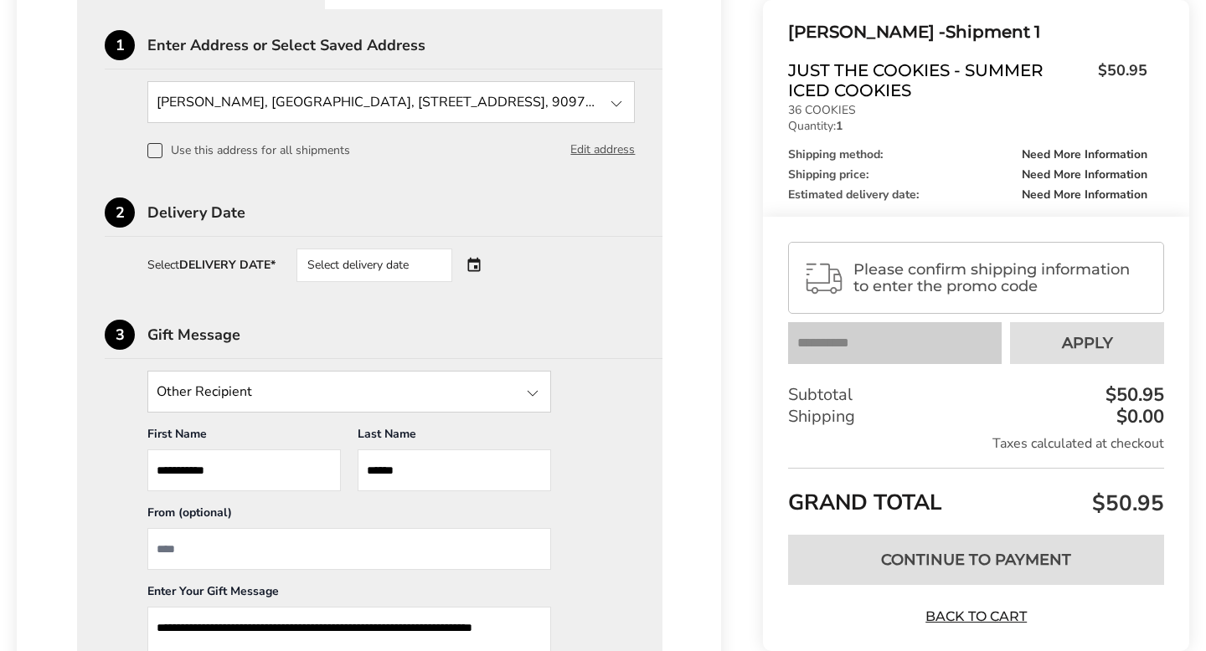
scroll to position [461, 0]
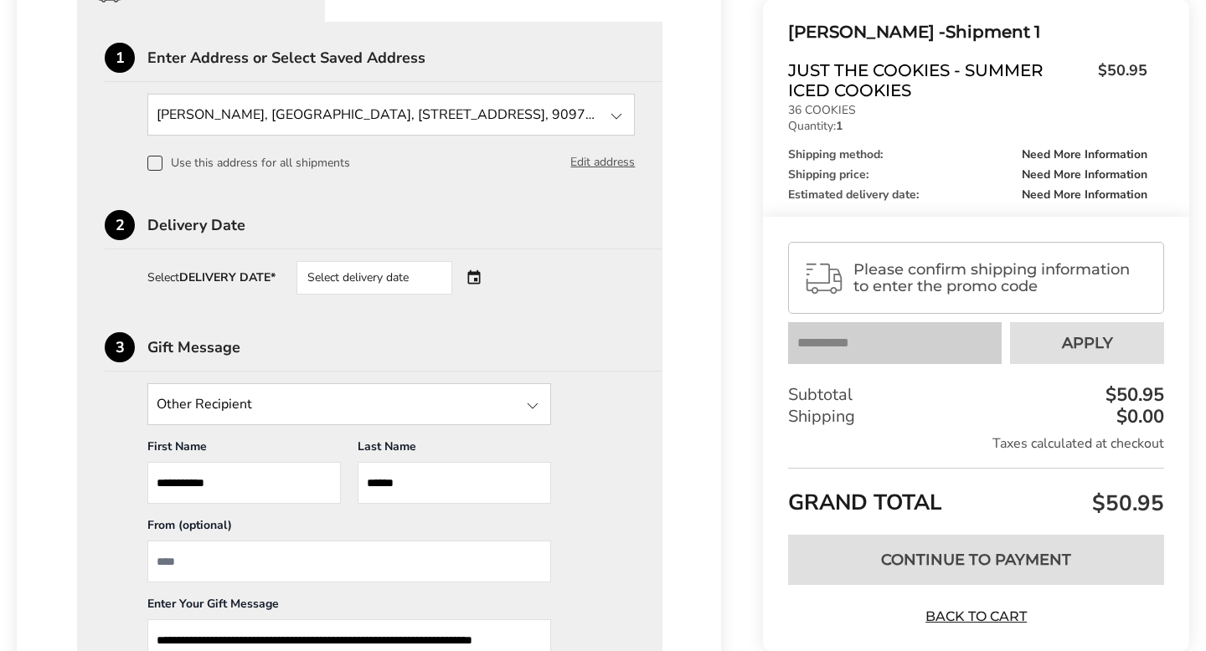
type textarea "**********"
click at [267, 409] on input "State" at bounding box center [349, 404] width 404 height 42
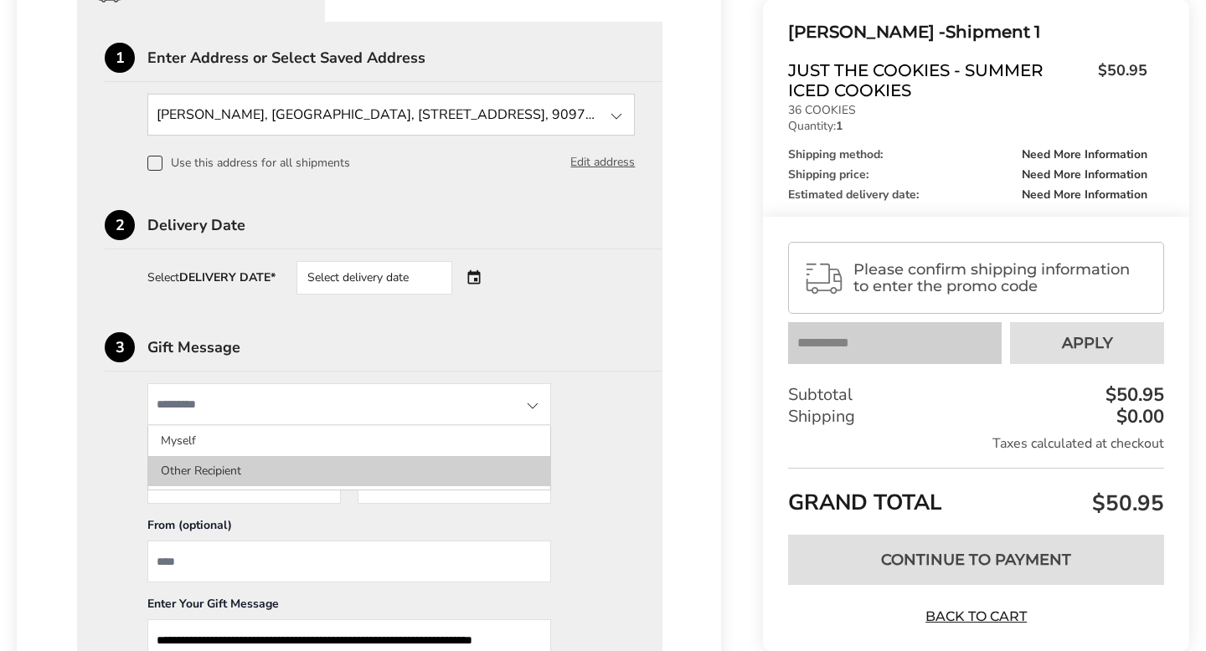
click at [177, 477] on li "Other Recipient" at bounding box center [349, 471] width 402 height 30
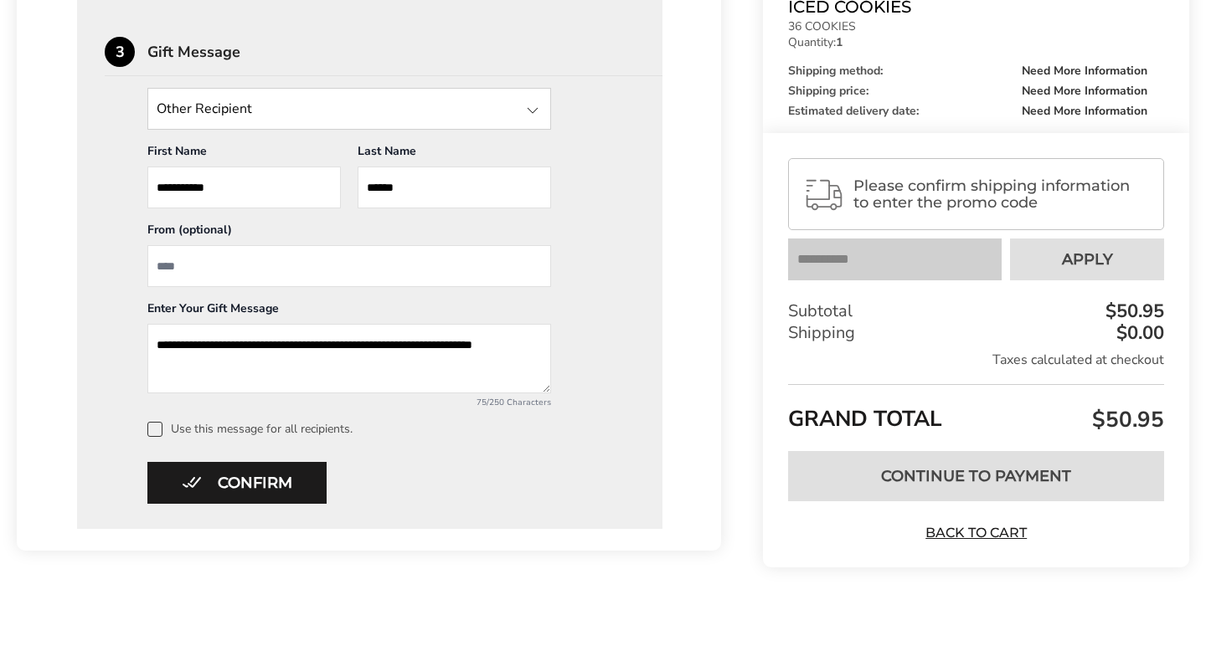
scroll to position [765, 0]
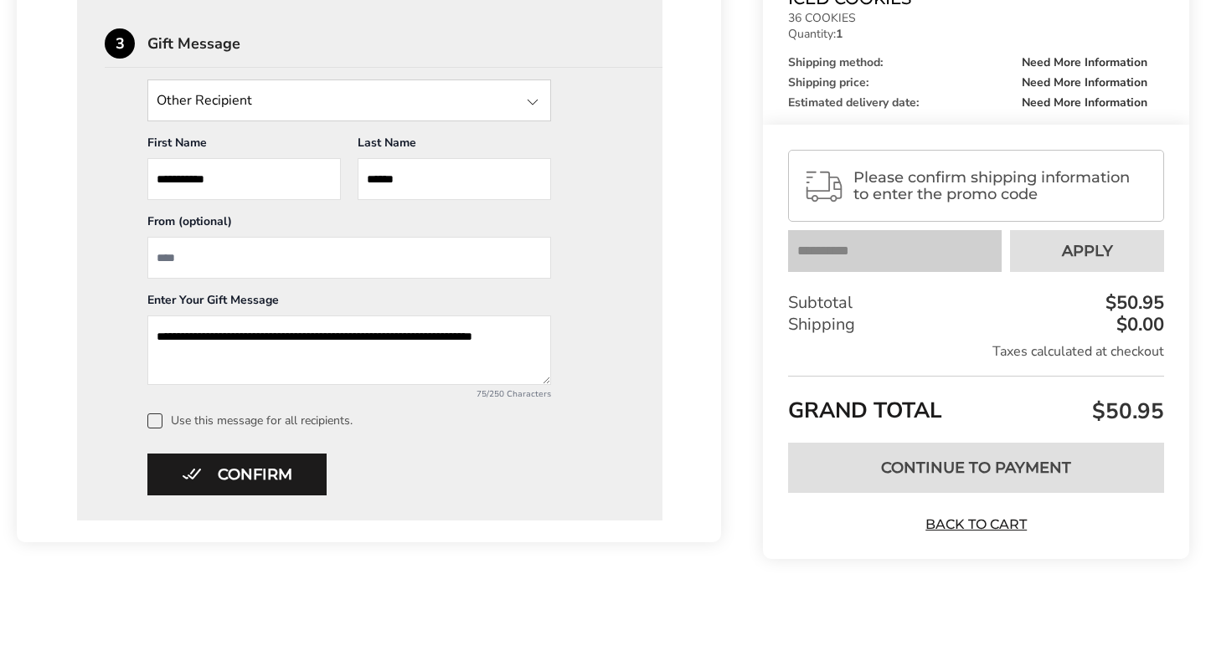
click at [244, 257] on input "From" at bounding box center [349, 258] width 404 height 42
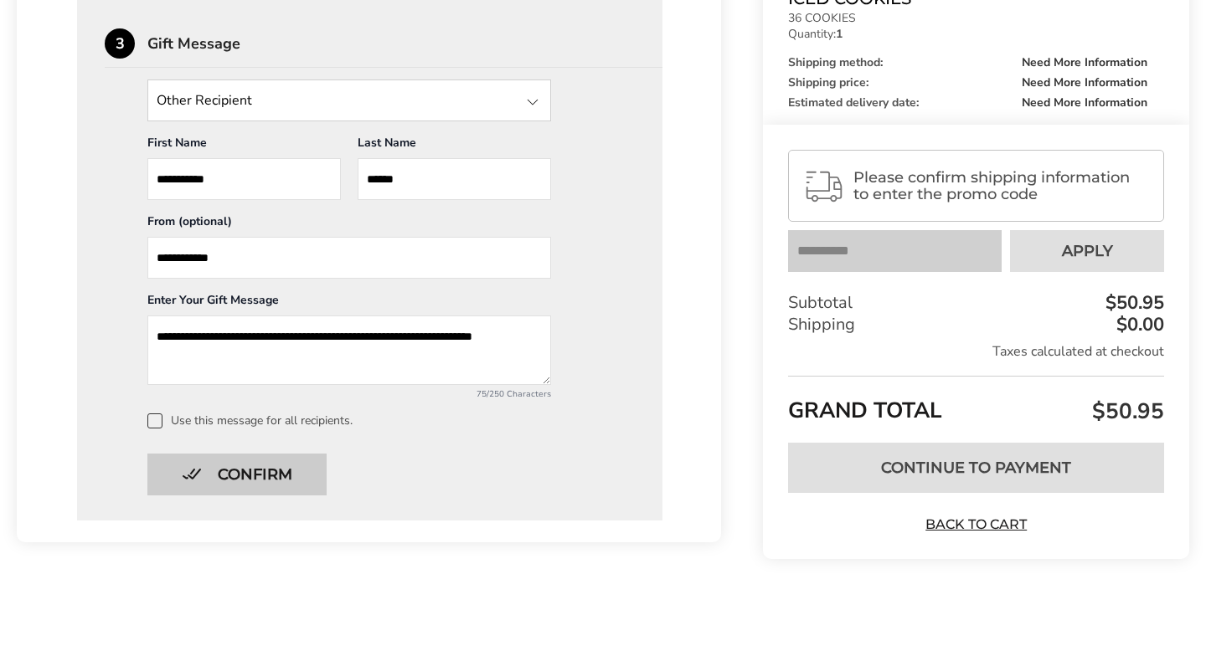
type input "**********"
click at [194, 465] on button "Confirm" at bounding box center [236, 475] width 179 height 42
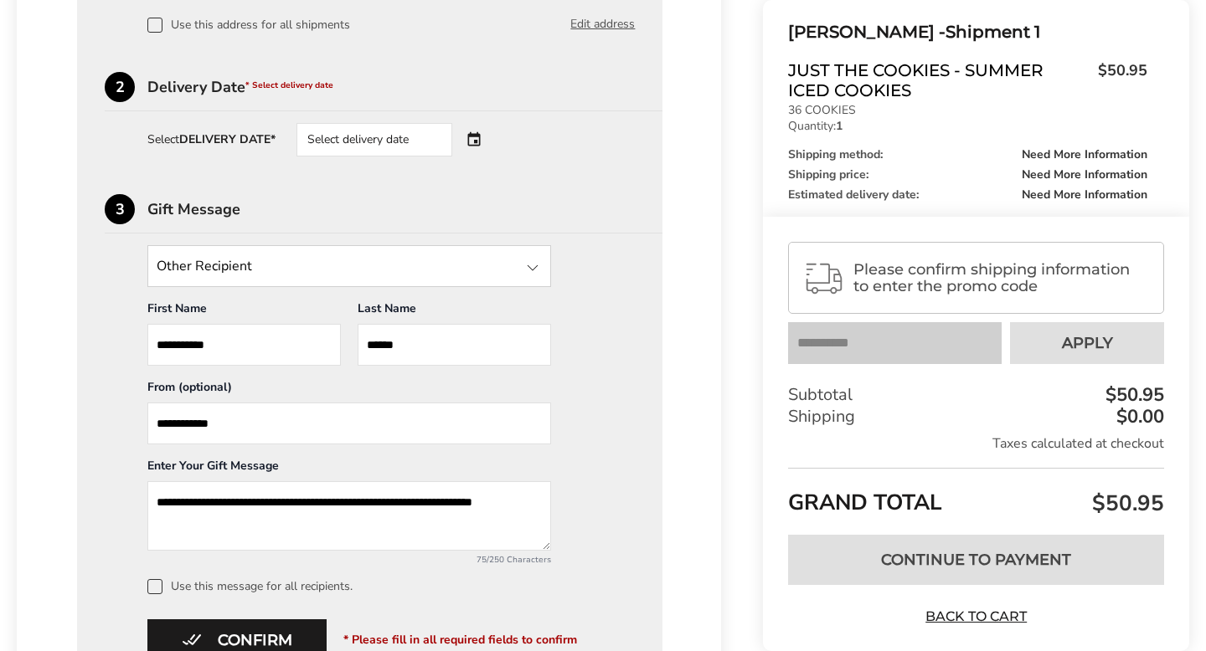
scroll to position [638, 0]
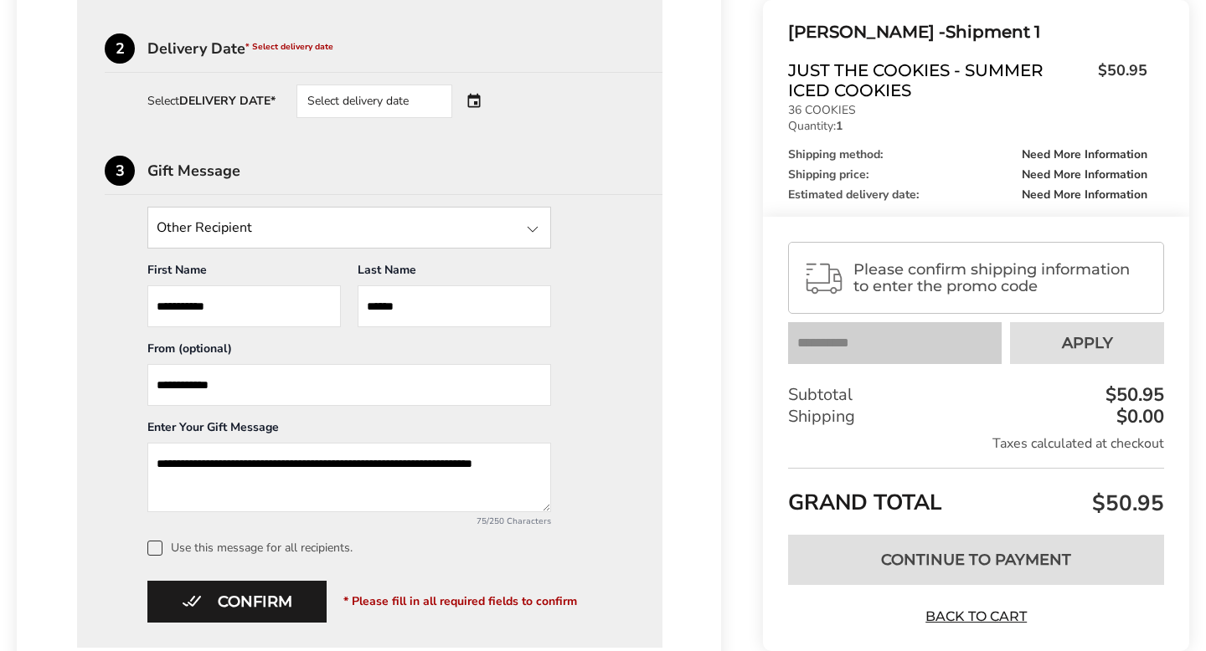
click at [154, 548] on span at bounding box center [154, 548] width 15 height 15
click at [205, 599] on button "Confirm" at bounding box center [236, 602] width 179 height 42
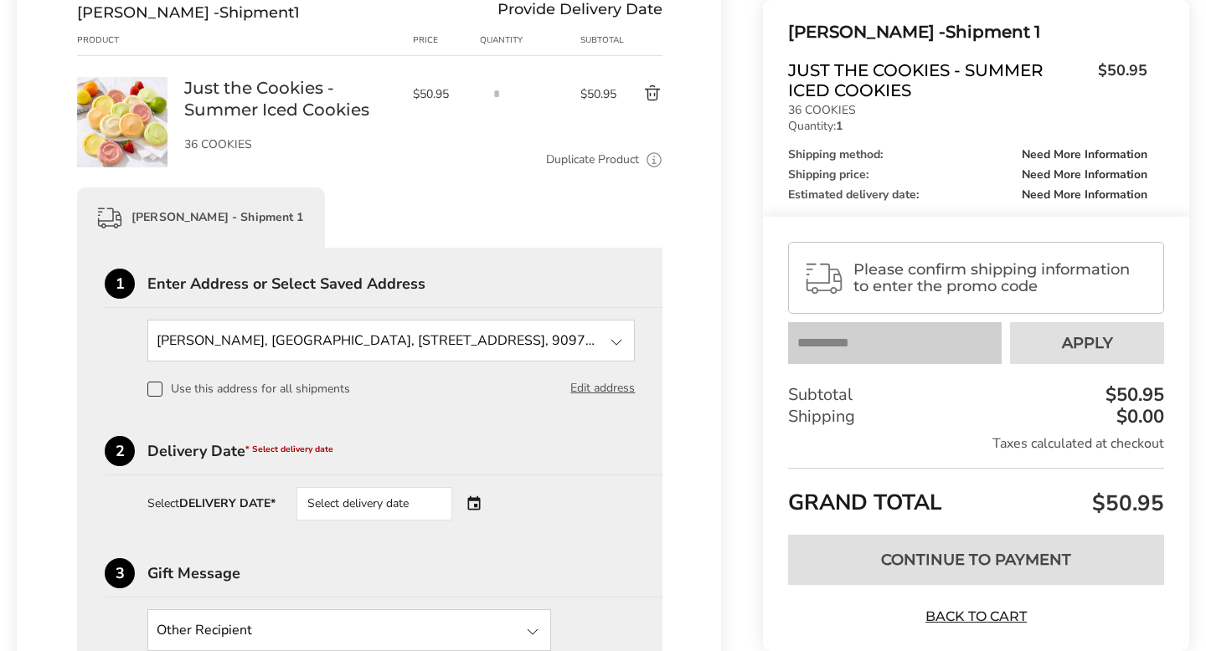
scroll to position [225, 0]
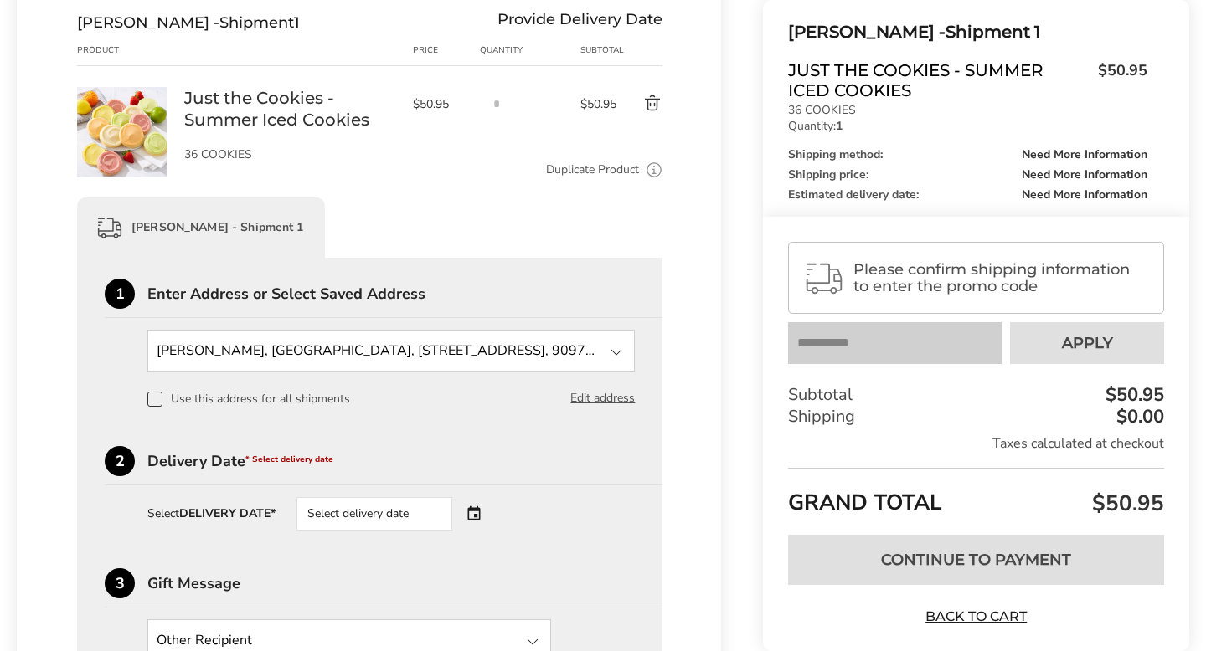
click at [404, 531] on div "**********" at bounding box center [370, 623] width 530 height 689
click at [402, 516] on div "Select delivery date" at bounding box center [374, 513] width 156 height 33
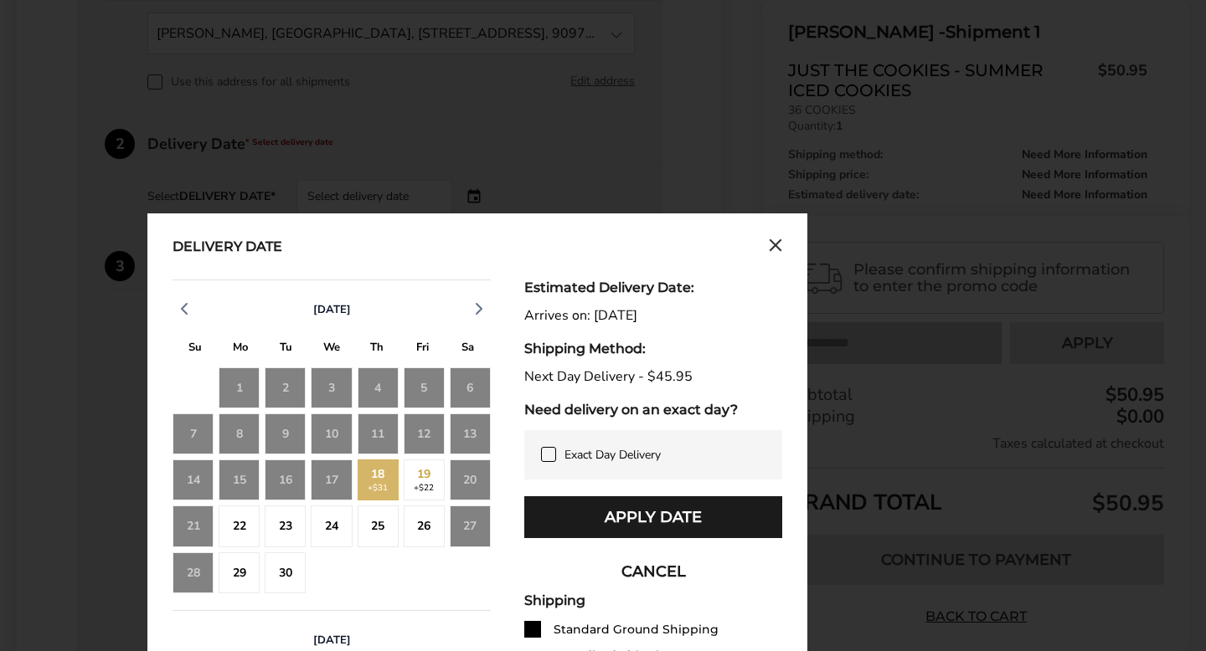
scroll to position [566, 0]
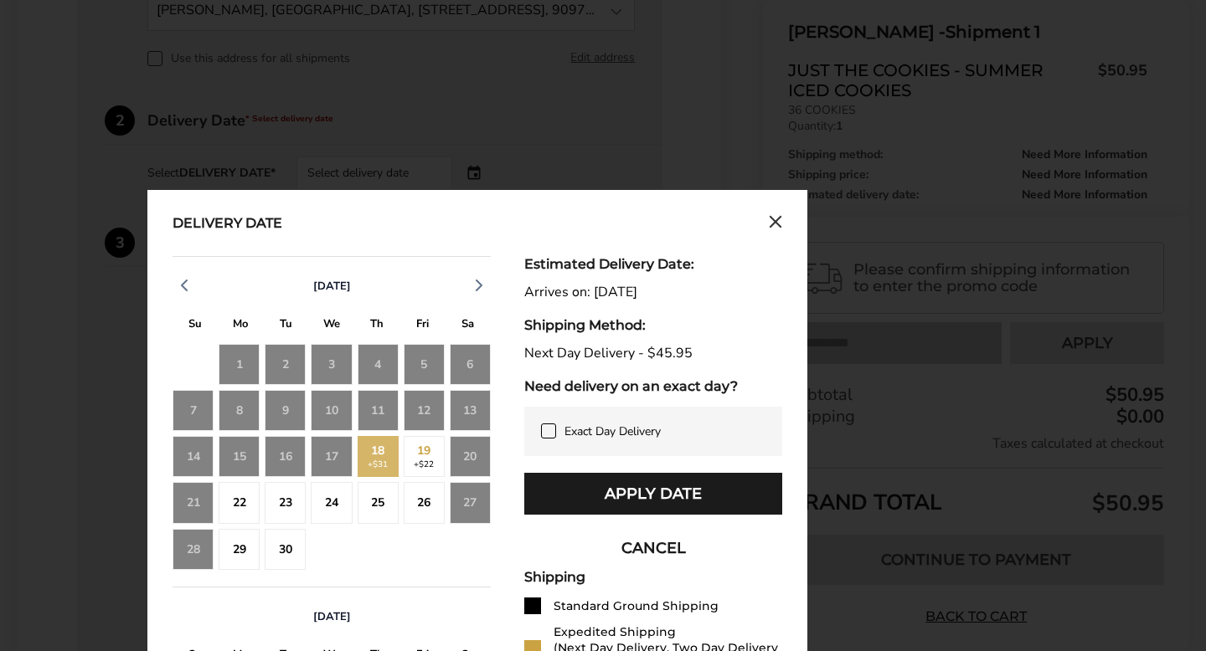
click at [388, 454] on div "18 +$31" at bounding box center [377, 456] width 41 height 41
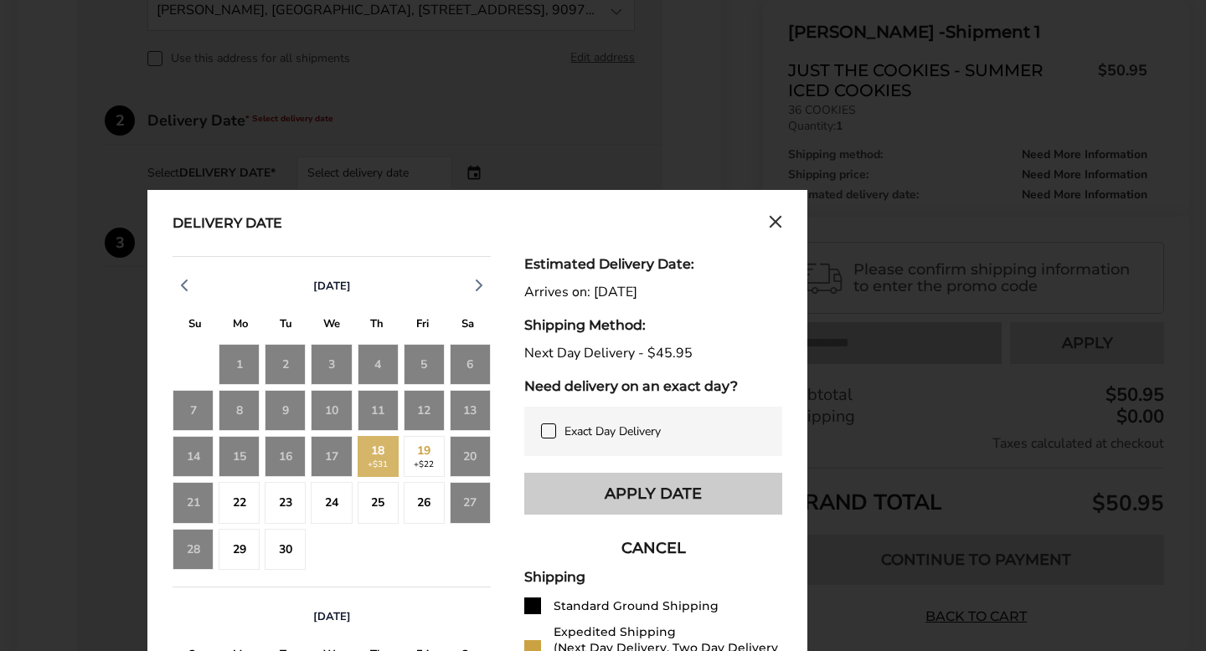
click at [593, 504] on button "Apply Date" at bounding box center [653, 494] width 258 height 42
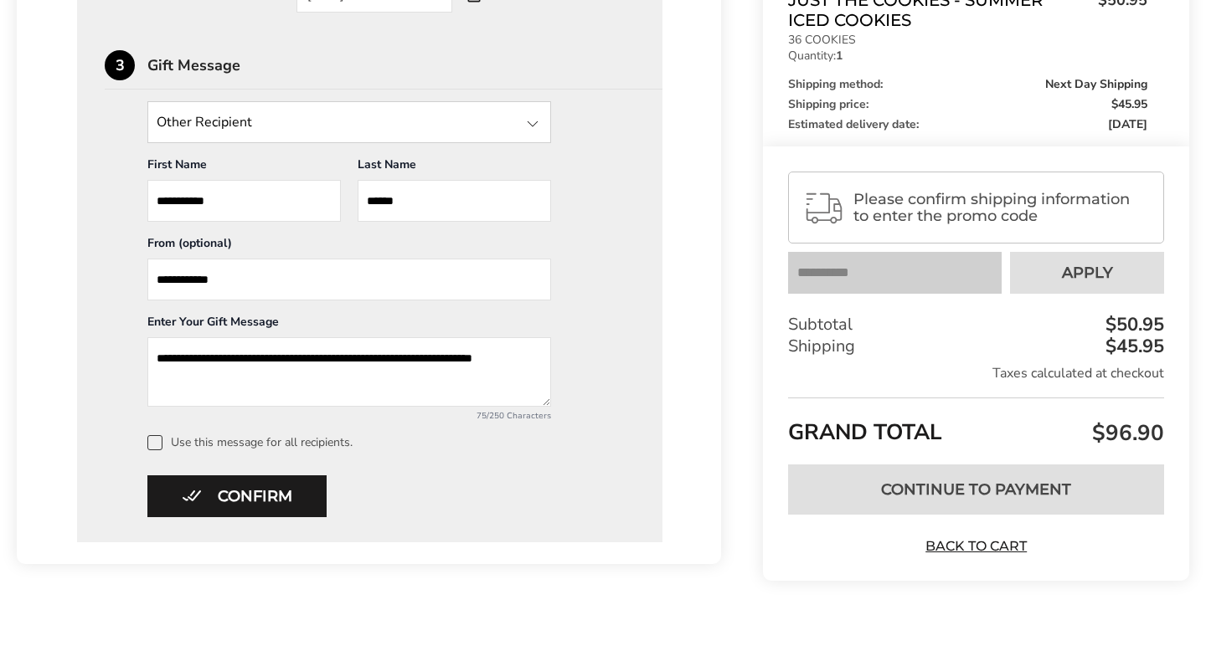
scroll to position [765, 0]
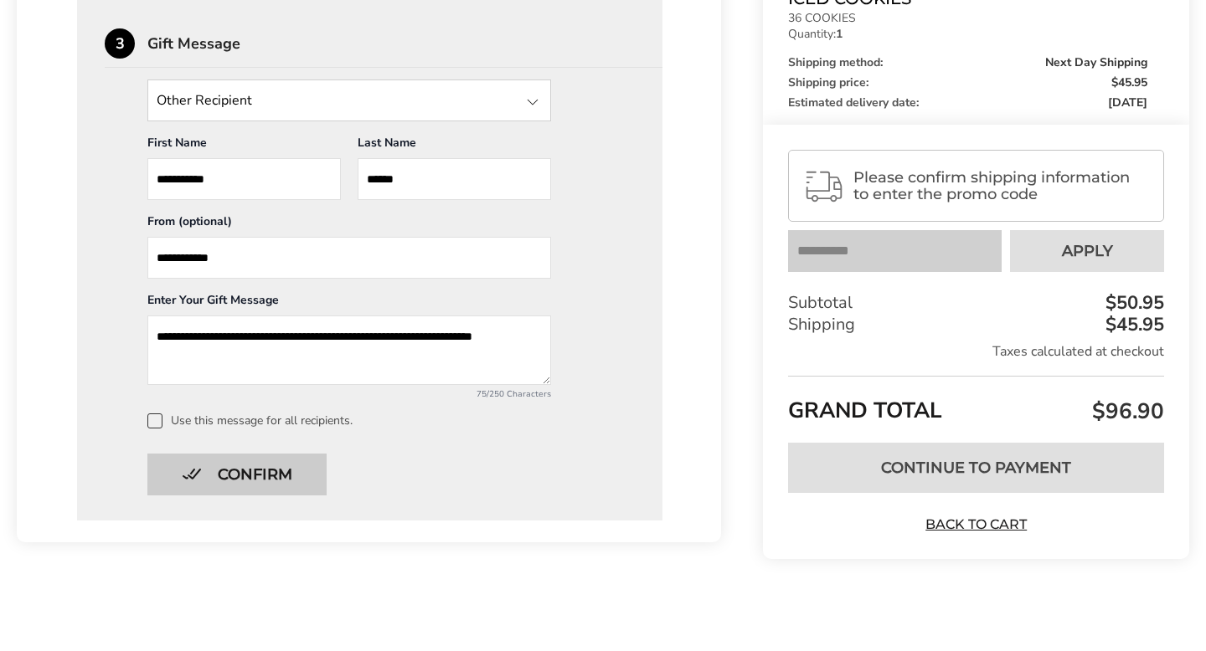
click at [280, 469] on button "Confirm" at bounding box center [236, 475] width 179 height 42
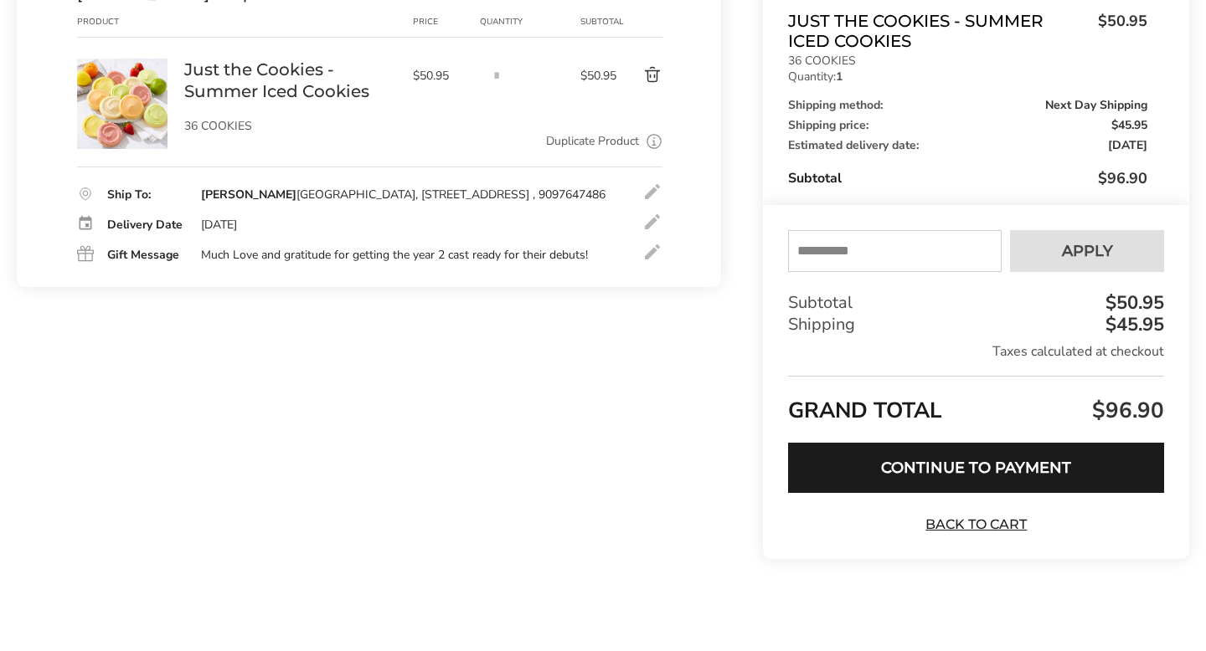
scroll to position [254, 0]
click at [1027, 480] on button "Continue to Payment" at bounding box center [976, 468] width 376 height 50
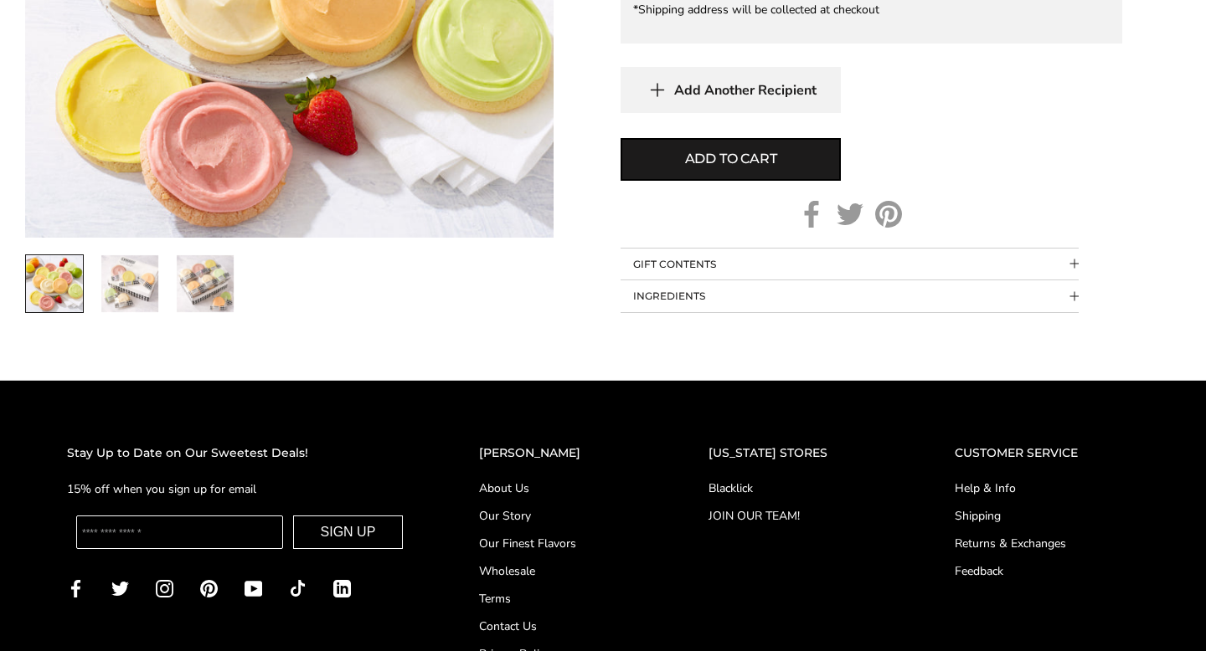
scroll to position [1239, 0]
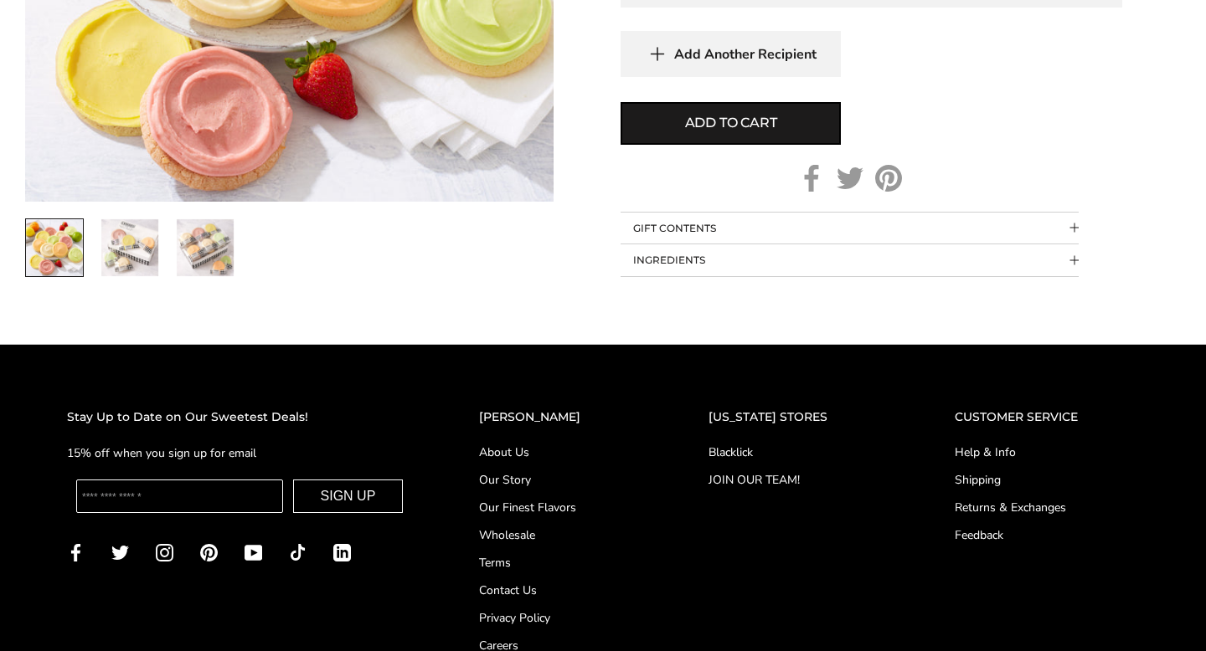
click at [731, 259] on button "INGREDIENTS" at bounding box center [849, 260] width 458 height 32
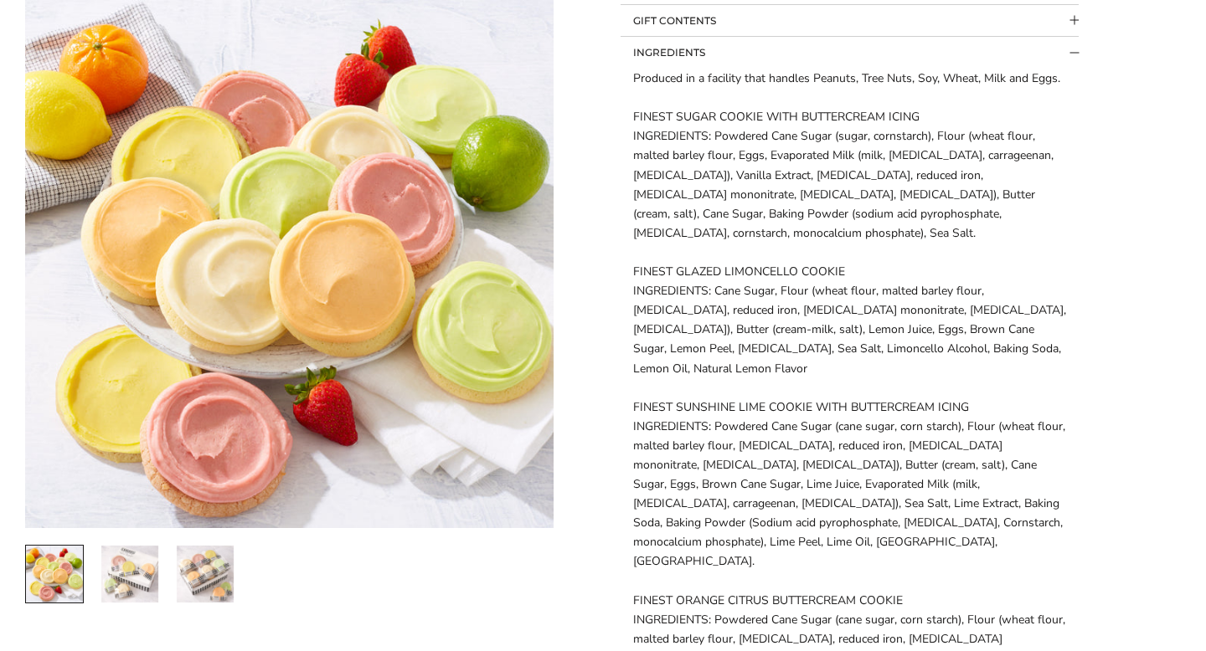
scroll to position [1450, 0]
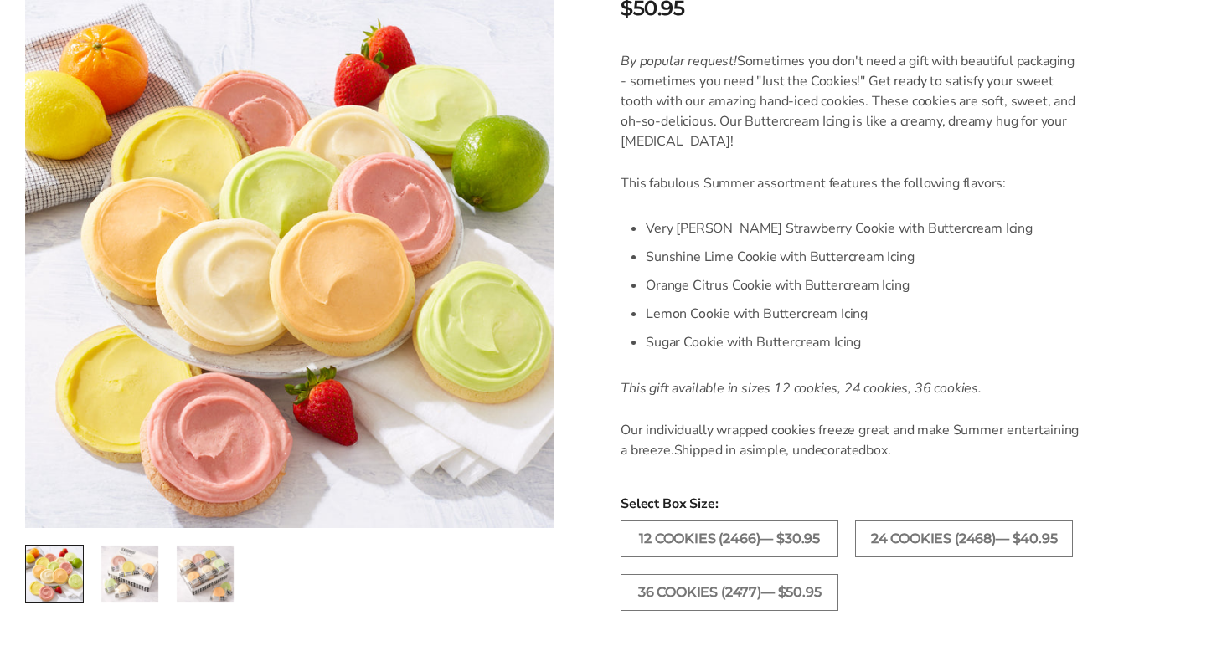
scroll to position [436, 0]
